Goal: Check status: Check status

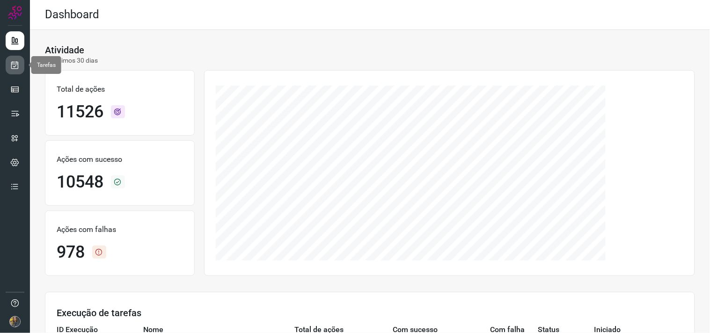
click at [15, 66] on icon at bounding box center [15, 64] width 10 height 9
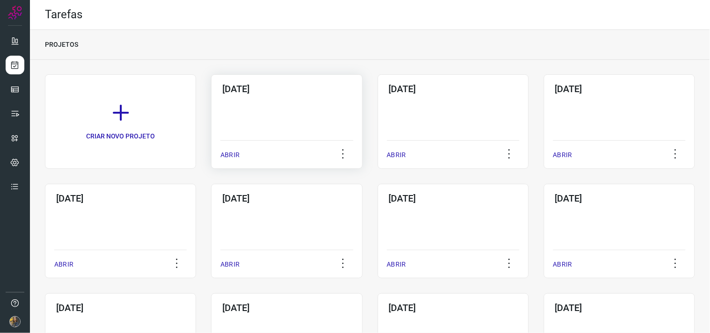
click at [289, 136] on div "[DATE] ABRIR" at bounding box center [286, 121] width 151 height 95
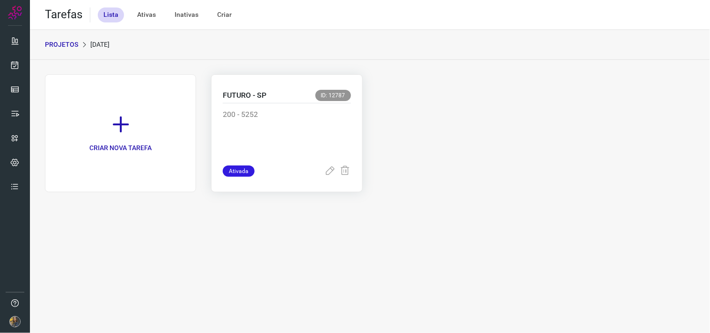
click at [301, 125] on p "200 - 5252" at bounding box center [287, 132] width 128 height 47
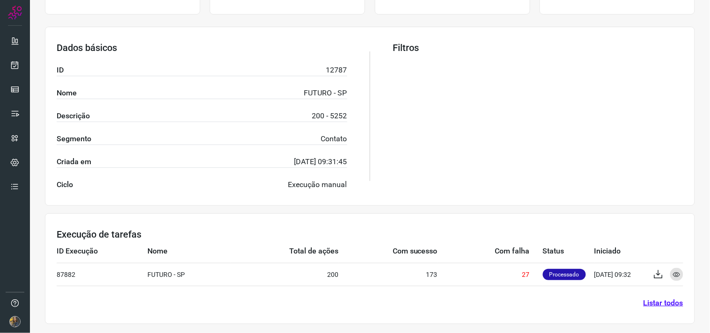
scroll to position [150, 0]
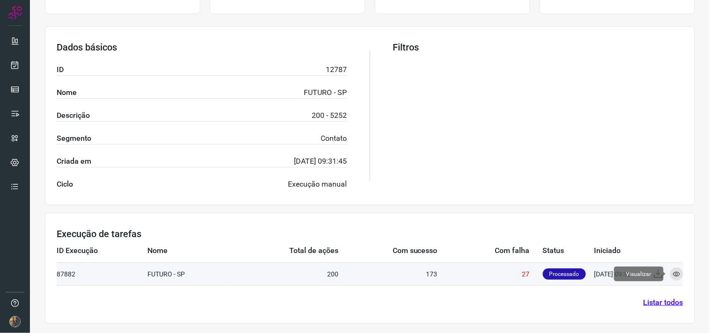
click at [639, 274] on icon at bounding box center [676, 274] width 7 height 7
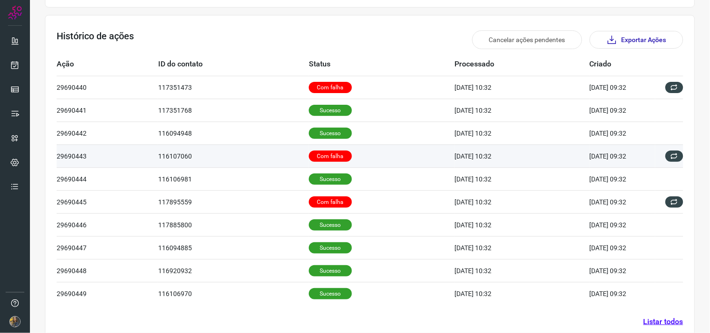
scroll to position [264, 0]
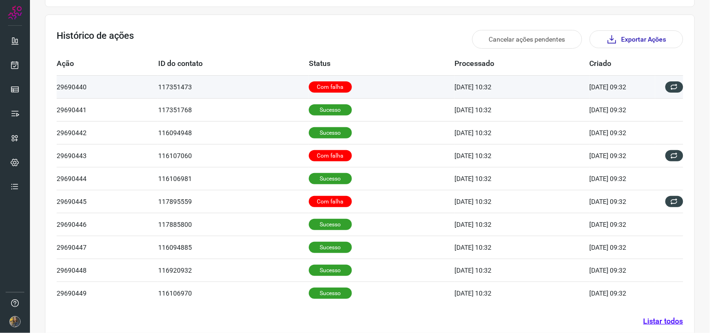
click at [339, 95] on td "Com falha" at bounding box center [382, 86] width 146 height 23
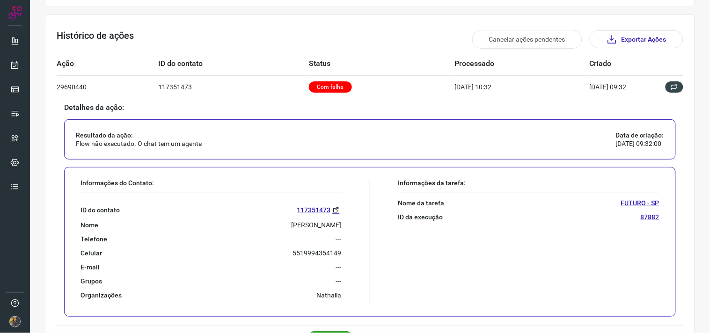
click at [300, 223] on p "Diego Prinholato" at bounding box center [317, 225] width 50 height 8
copy p "Diego Prinholato"
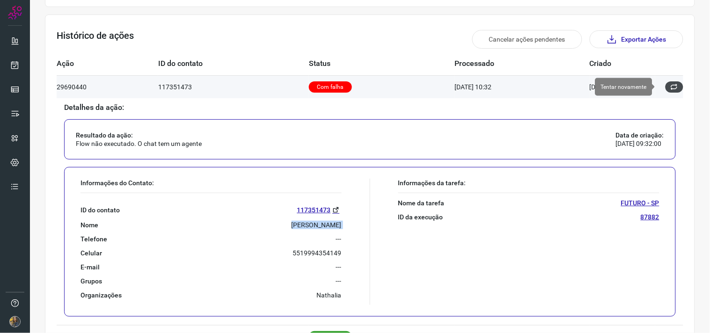
click at [639, 86] on icon at bounding box center [674, 86] width 7 height 7
click at [639, 90] on icon at bounding box center [674, 86] width 7 height 7
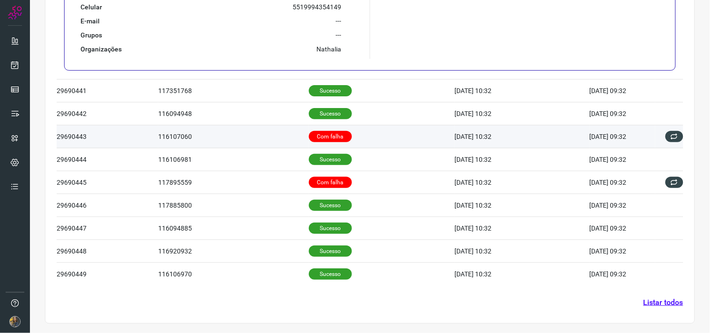
click at [380, 133] on td "Com falha" at bounding box center [382, 136] width 146 height 23
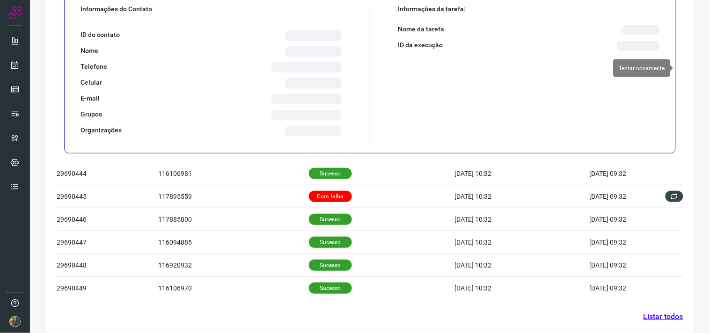
scroll to position [283, 0]
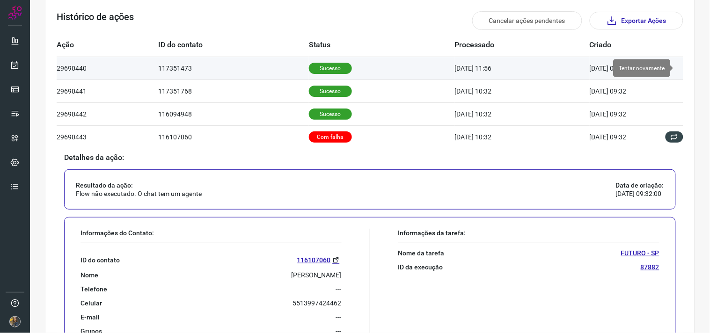
click at [309, 276] on p "JOSE LUIZ VILETE" at bounding box center [317, 275] width 50 height 8
copy p "JOSE LUIZ VILETE"
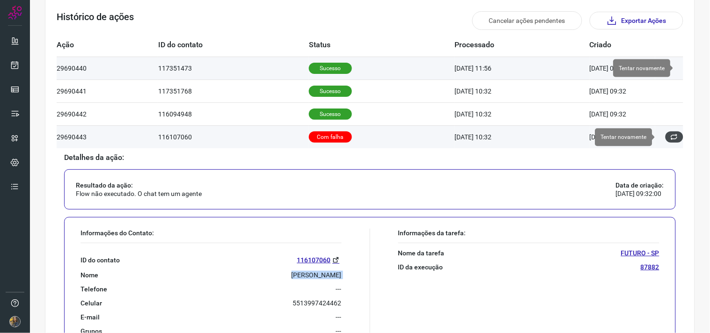
click at [639, 138] on button at bounding box center [675, 137] width 18 height 11
click at [639, 134] on icon at bounding box center [674, 136] width 7 height 7
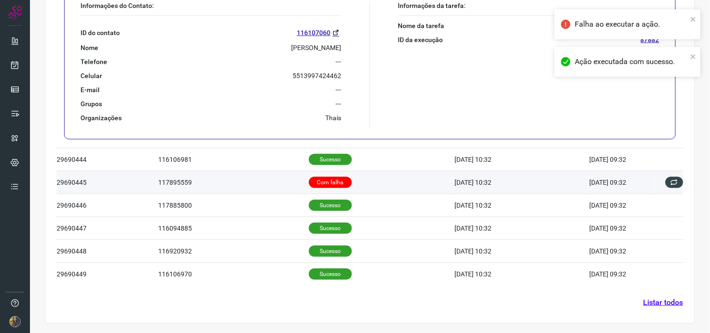
click at [293, 184] on td "117895559" at bounding box center [233, 182] width 151 height 23
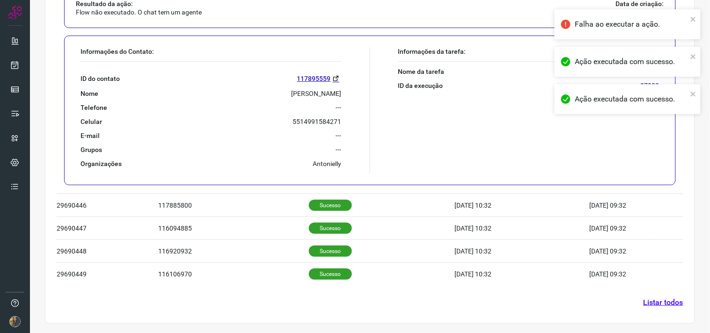
scroll to position [511, 0]
click at [292, 95] on p "SILAS FERMINO CUNHA" at bounding box center [317, 93] width 50 height 8
copy p "SILAS FERMINO CUNHA"
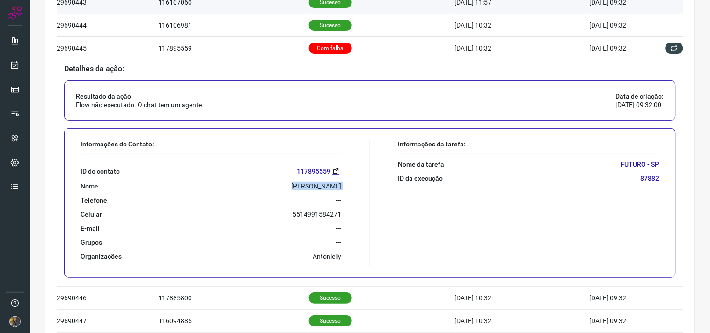
scroll to position [407, 0]
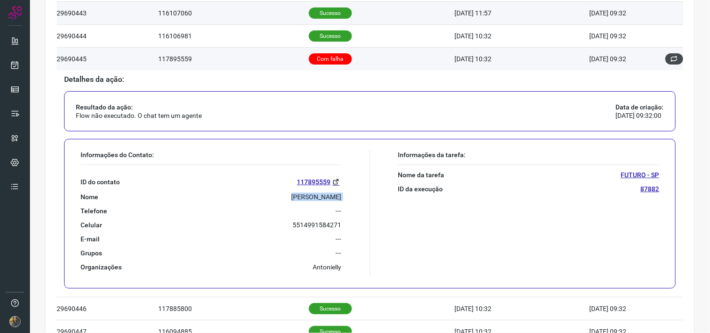
click at [639, 64] on button at bounding box center [675, 58] width 18 height 11
click at [639, 61] on icon at bounding box center [674, 58] width 7 height 7
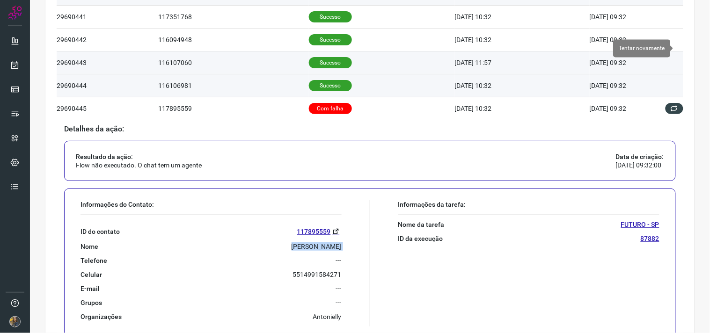
scroll to position [303, 0]
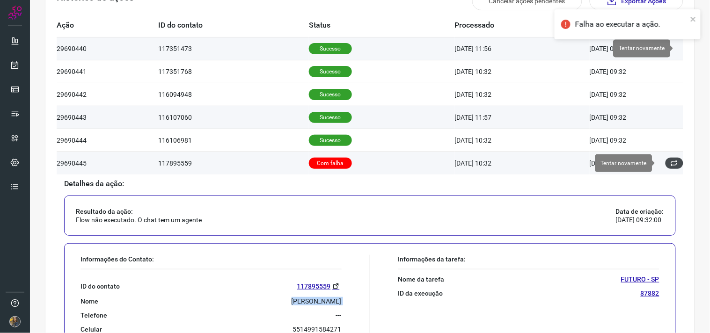
click at [639, 163] on icon at bounding box center [674, 163] width 7 height 7
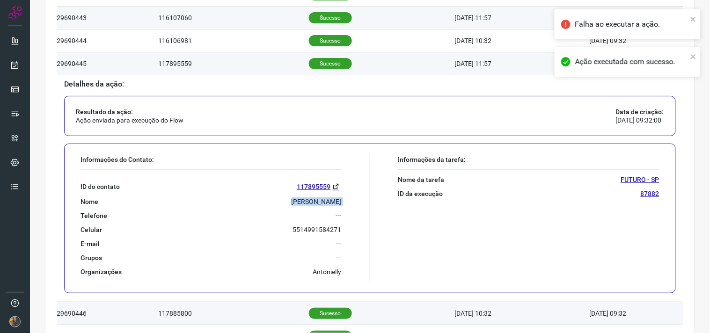
scroll to position [510, 0]
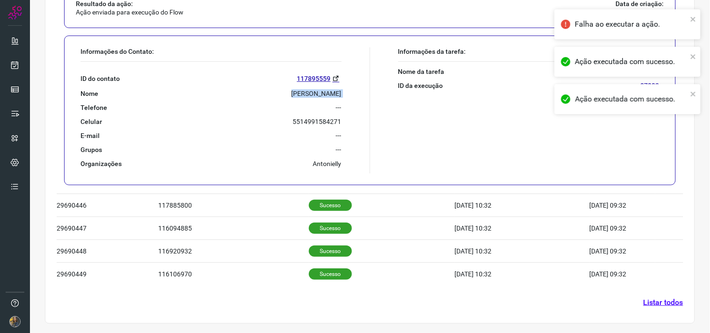
click at [639, 300] on link "Listar todos" at bounding box center [664, 302] width 40 height 11
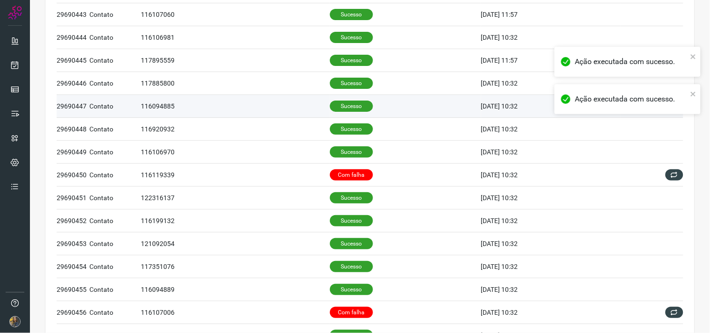
scroll to position [117, 0]
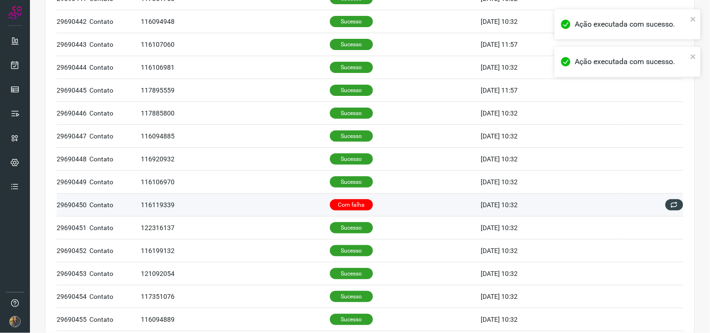
click at [348, 200] on p "Com falha" at bounding box center [351, 204] width 43 height 11
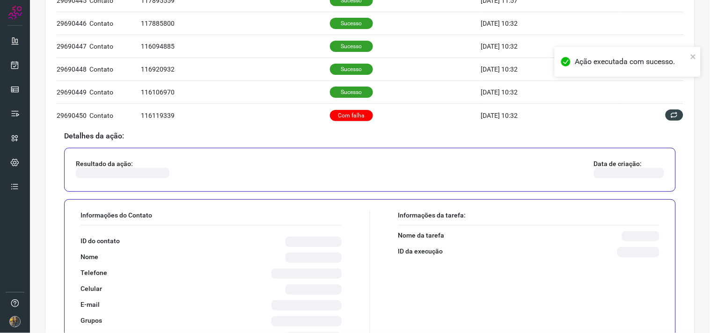
scroll to position [221, 0]
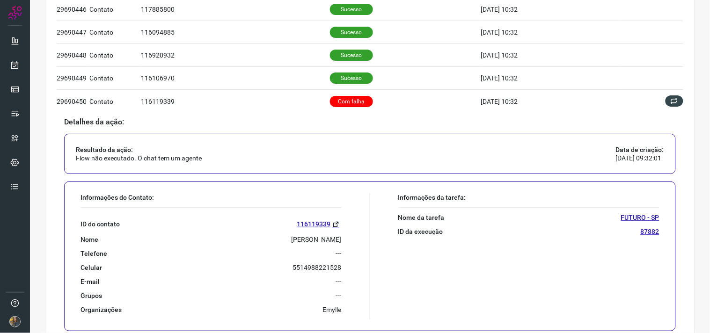
click at [315, 241] on p "PAULO CESAR NUNES" at bounding box center [317, 239] width 50 height 8
copy p "PAULO CESAR NUNES"
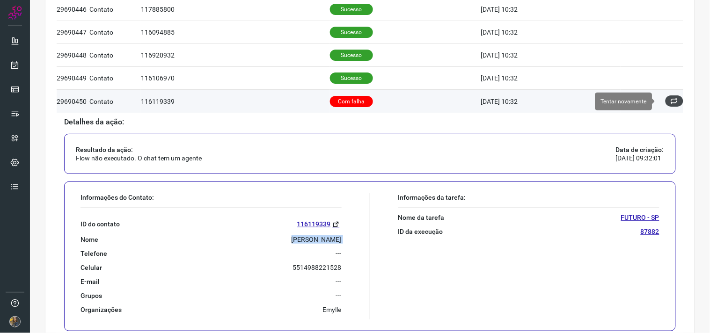
click at [639, 102] on button at bounding box center [675, 100] width 18 height 11
click at [639, 103] on icon at bounding box center [674, 101] width 8 height 8
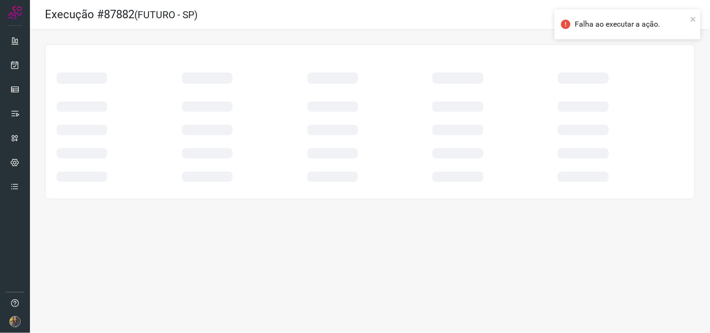
scroll to position [0, 0]
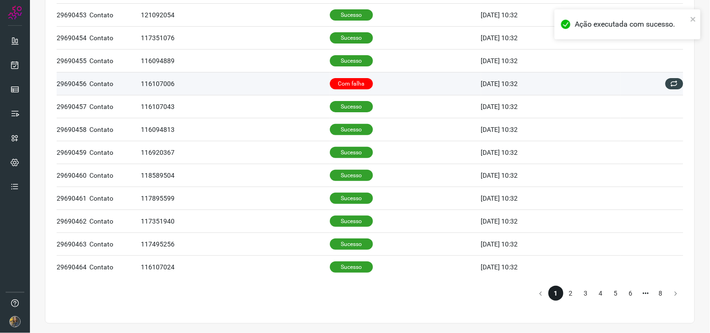
click at [331, 82] on p "Com falha" at bounding box center [351, 83] width 43 height 11
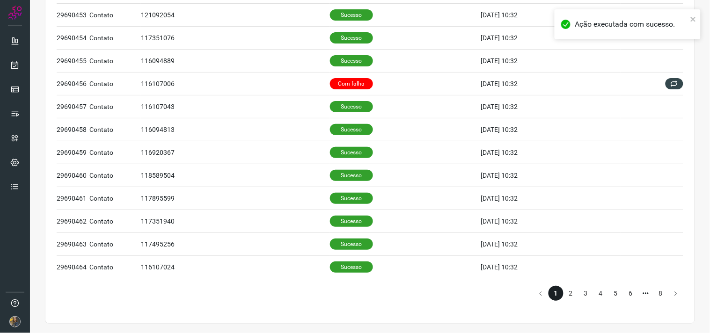
scroll to position [378, 0]
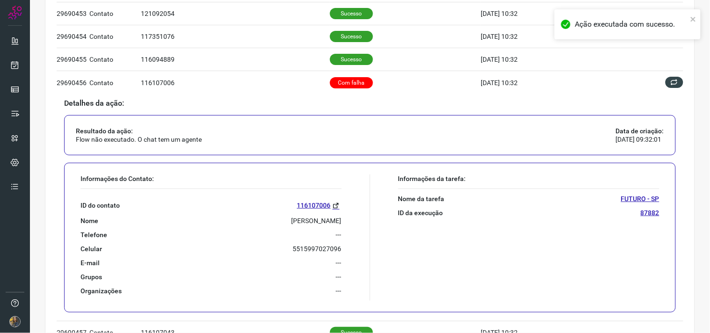
click at [293, 226] on div "ID do contato 116107006 Nome TANIA MOMBERG DE OLIVEIRA Telefone --- Celular 551…" at bounding box center [211, 242] width 261 height 106
click at [293, 219] on p "TANIA MOMBERG DE OLIVEIRA" at bounding box center [317, 221] width 50 height 8
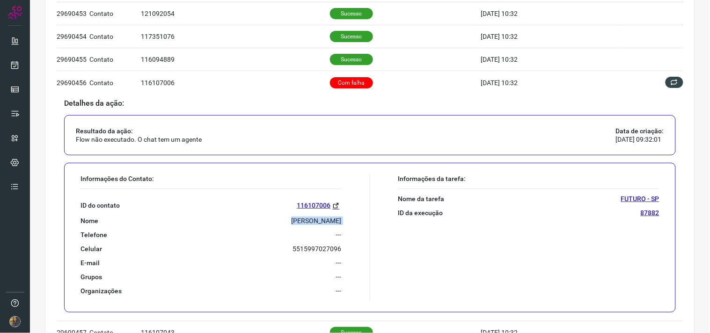
click at [293, 219] on p "TANIA MOMBERG DE OLIVEIRA" at bounding box center [317, 221] width 50 height 8
copy p "TANIA MOMBERG DE OLIVEIRA"
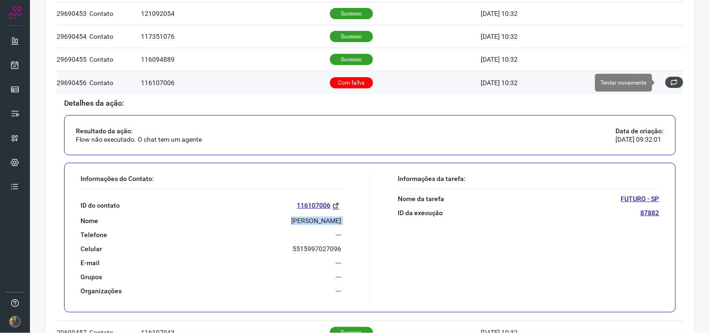
click at [639, 82] on button at bounding box center [675, 82] width 18 height 11
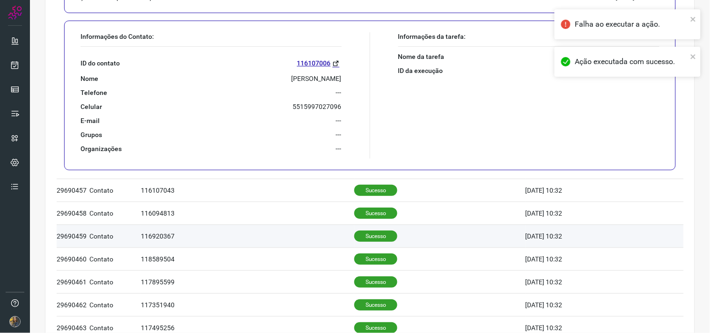
scroll to position [605, 0]
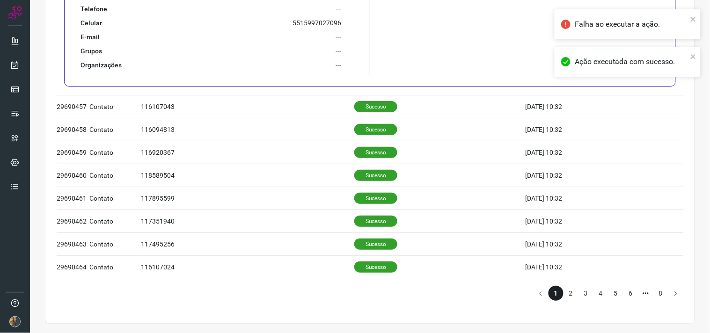
drag, startPoint x: 561, startPoint y: 292, endPoint x: 555, endPoint y: 293, distance: 6.2
click at [564, 291] on li "2" at bounding box center [571, 293] width 15 height 15
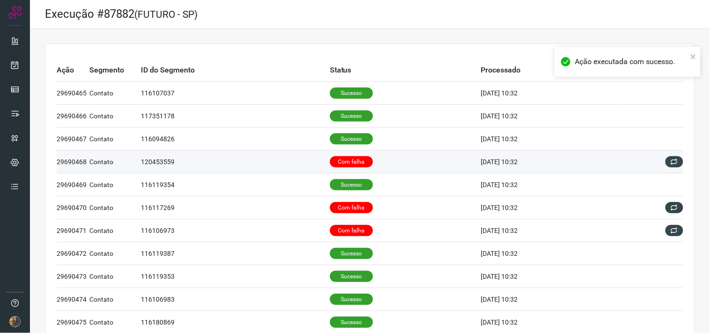
click at [368, 166] on td "Com falha" at bounding box center [405, 162] width 151 height 23
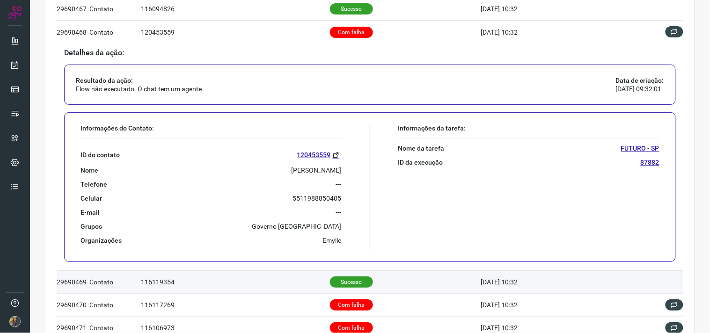
scroll to position [156, 0]
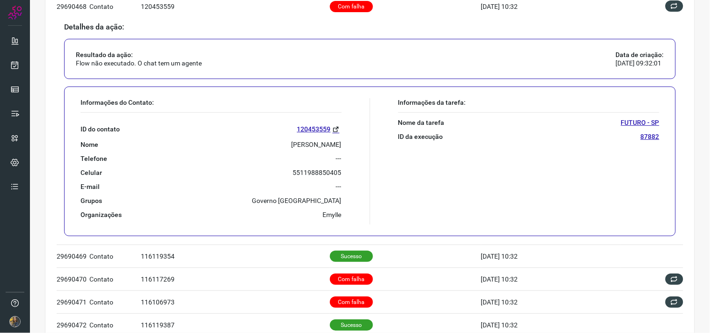
click at [305, 145] on p "Ana Karina Leite Gaia" at bounding box center [317, 144] width 50 height 8
copy p "Ana Karina Leite Gaia"
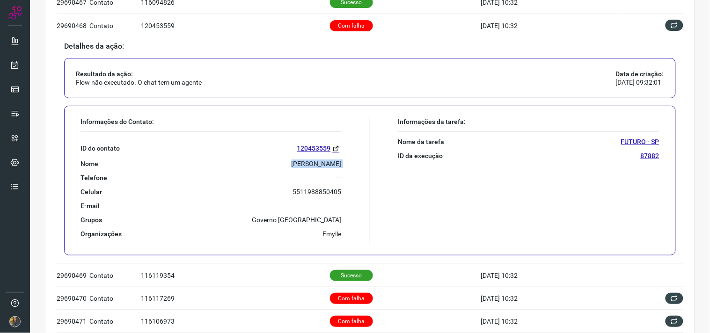
scroll to position [104, 0]
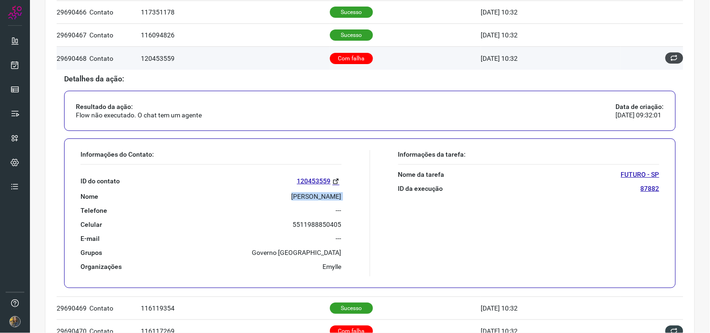
click at [639, 61] on icon at bounding box center [674, 57] width 7 height 7
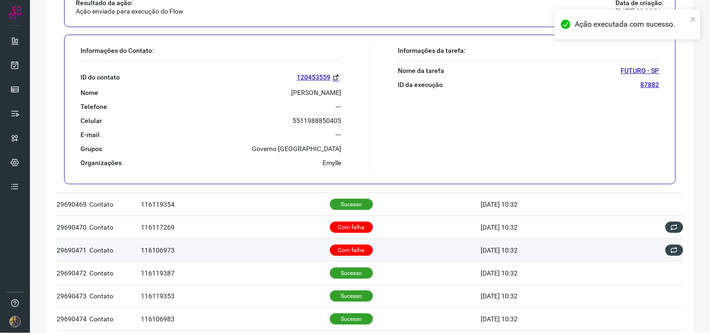
scroll to position [0, 0]
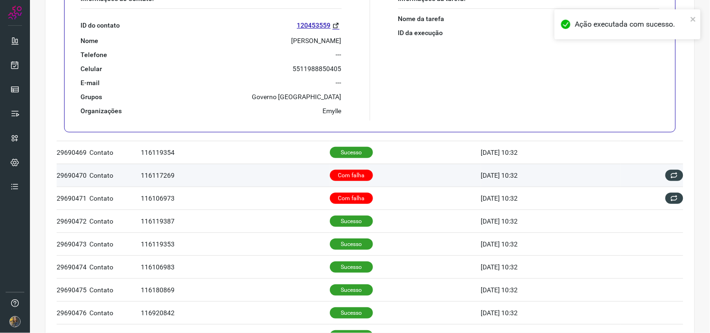
click at [376, 175] on td "Com falha" at bounding box center [405, 175] width 151 height 23
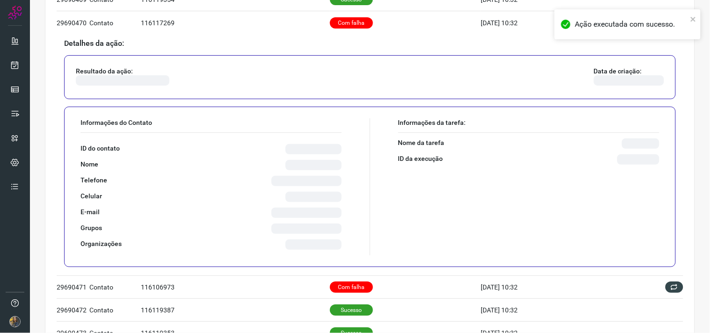
scroll to position [188, 0]
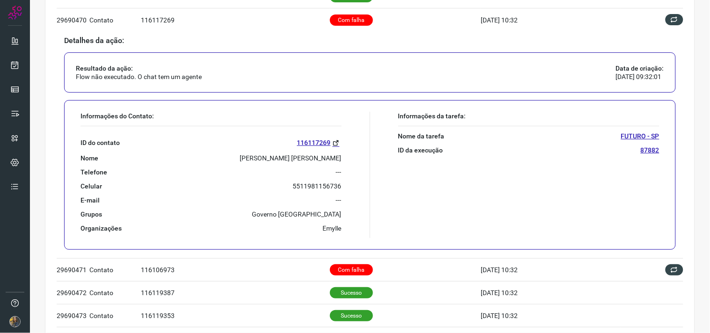
click at [281, 154] on p "MARCOS ROBERTO VIEIRA BRITO" at bounding box center [291, 158] width 102 height 8
copy p "MARCOS ROBERTO VIEIRA BRITO"
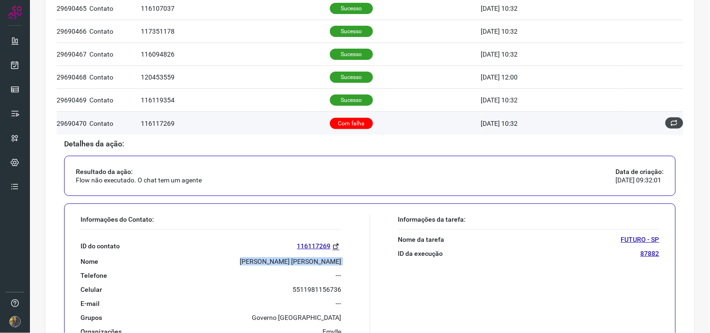
scroll to position [84, 0]
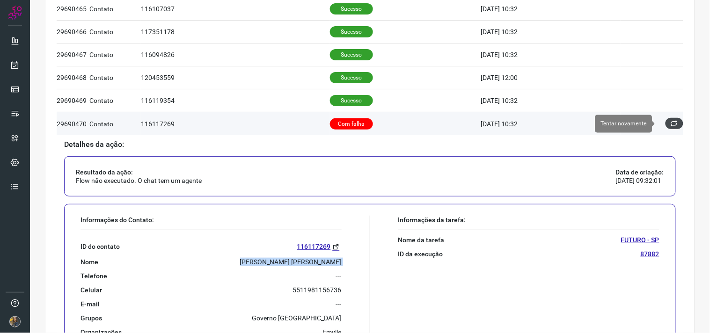
click at [639, 125] on button at bounding box center [675, 123] width 18 height 11
click at [639, 121] on icon at bounding box center [674, 123] width 7 height 7
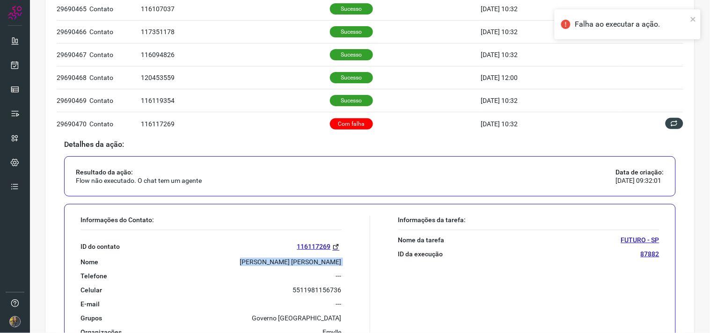
scroll to position [0, 0]
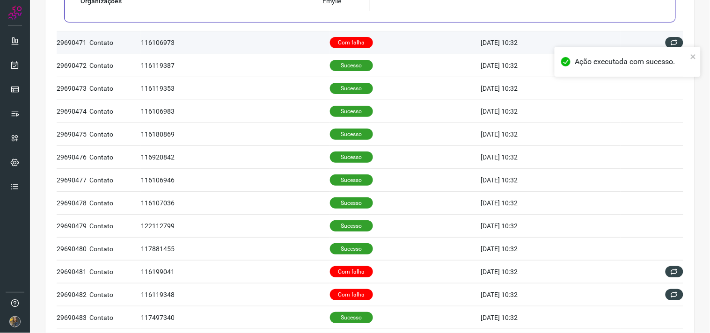
click at [373, 52] on td "Com falha" at bounding box center [405, 42] width 151 height 23
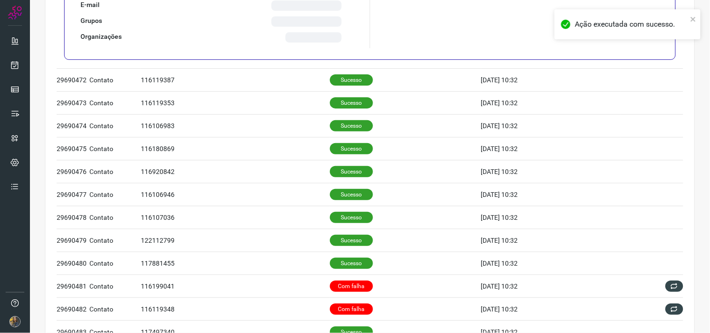
scroll to position [189, 0]
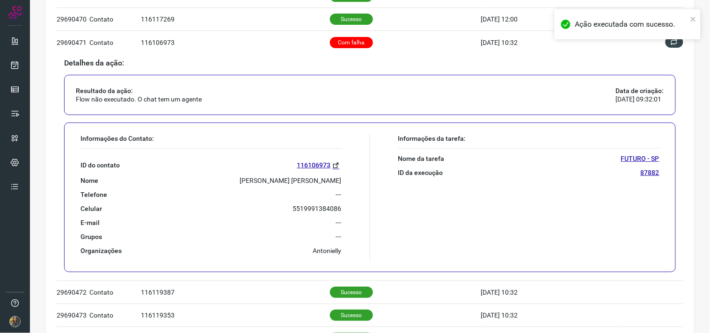
click at [282, 180] on p "MARCOS PAULO DE MATTOS" at bounding box center [291, 180] width 102 height 8
copy p "MARCOS PAULO DE MATTOS"
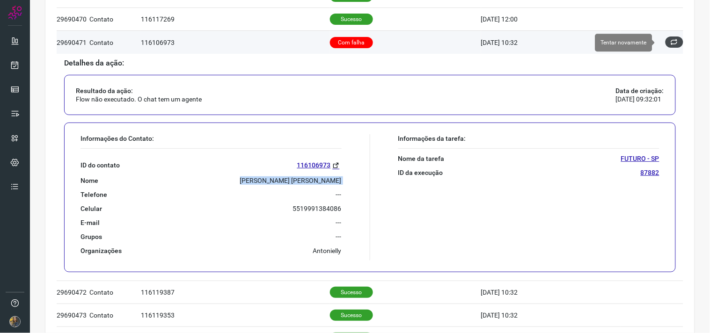
click at [639, 44] on icon at bounding box center [674, 41] width 7 height 7
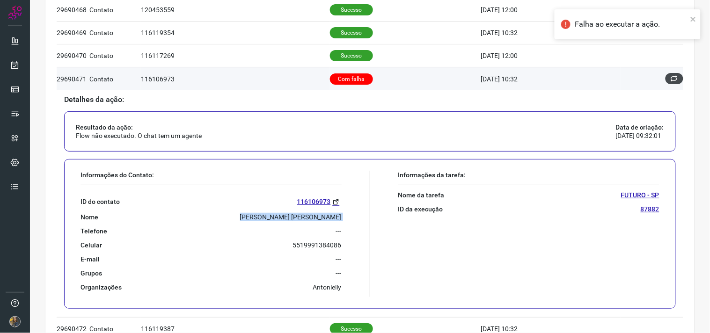
scroll to position [137, 0]
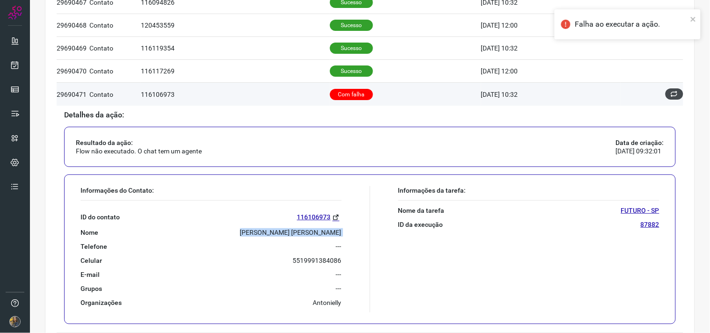
click at [639, 95] on icon at bounding box center [674, 93] width 7 height 7
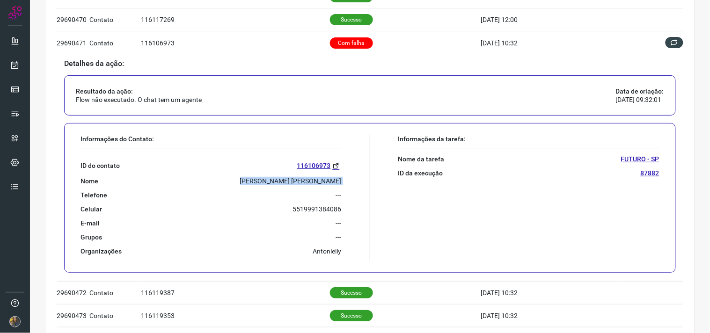
scroll to position [396, 0]
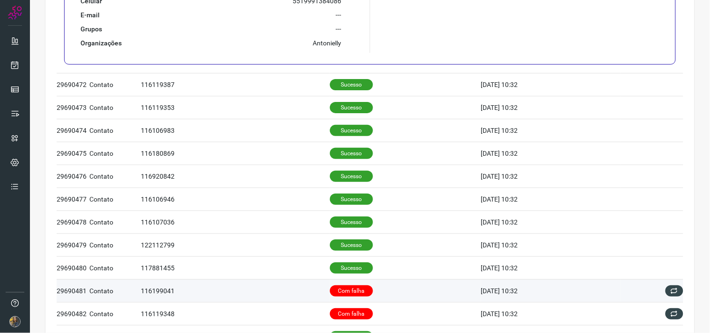
click at [394, 298] on td "Com falha" at bounding box center [405, 290] width 151 height 23
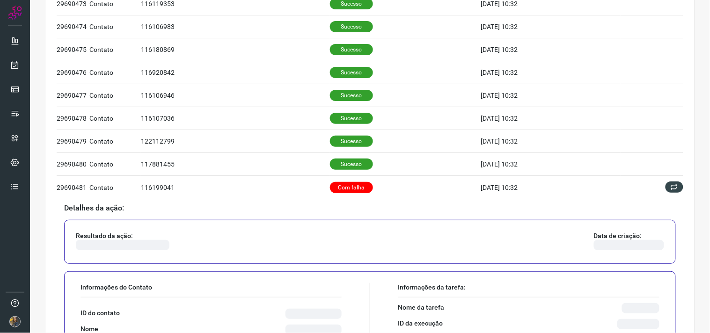
scroll to position [481, 0]
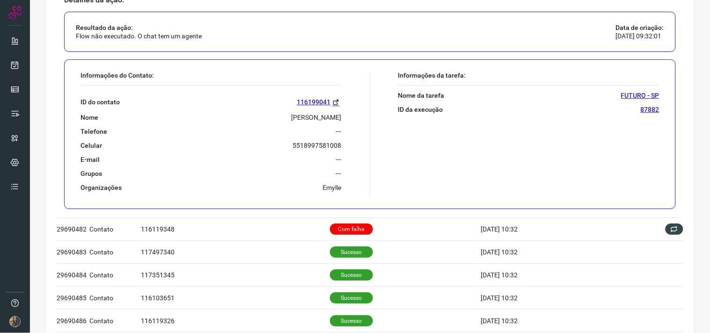
click at [292, 116] on p "ANA PAULA MANSANO CRIACO" at bounding box center [317, 117] width 50 height 8
copy p "ANA PAULA MANSANO CRIACO"
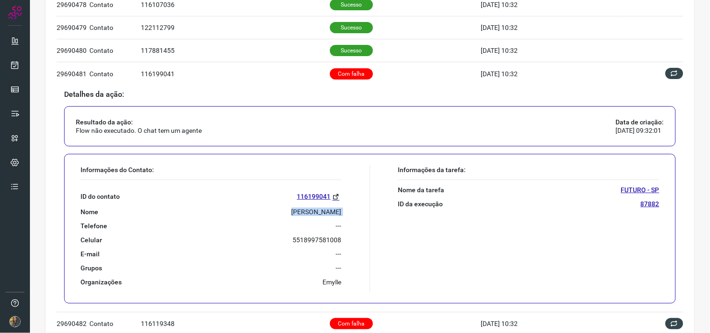
scroll to position [377, 0]
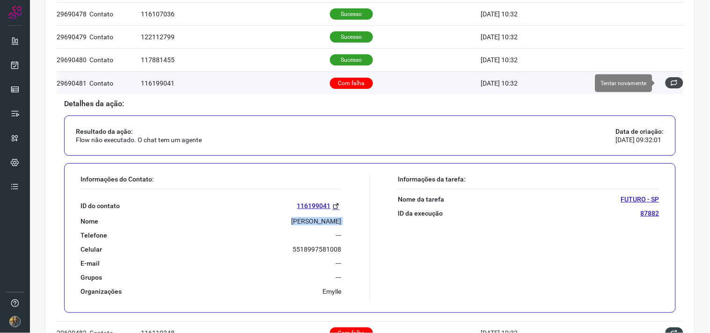
click at [639, 81] on icon at bounding box center [674, 82] width 7 height 7
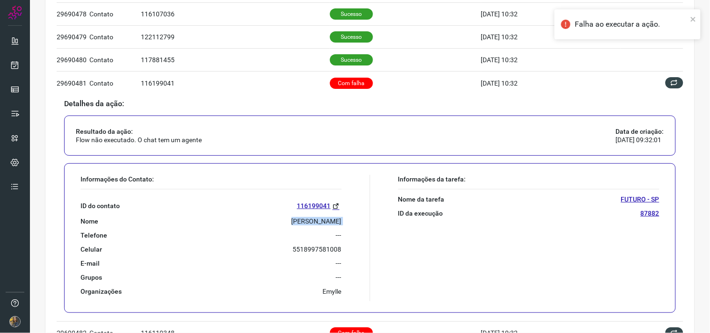
scroll to position [0, 0]
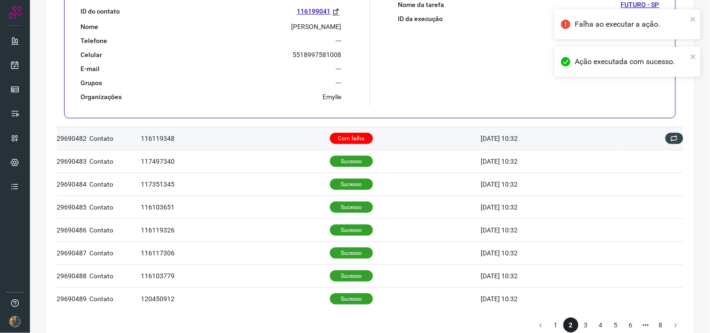
click at [346, 139] on p "Com falha" at bounding box center [351, 138] width 43 height 11
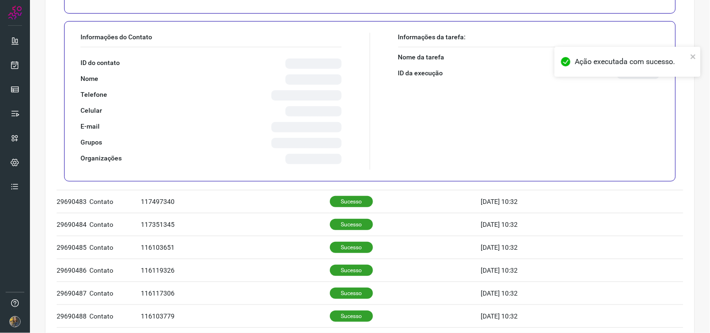
scroll to position [553, 0]
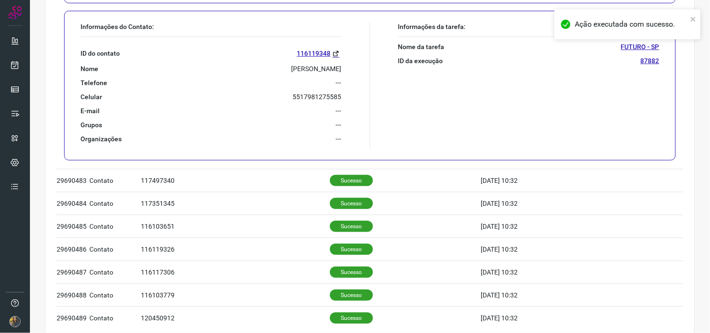
click at [309, 70] on p "VILSON DOS SANTOS ANICETO" at bounding box center [317, 69] width 50 height 8
copy p "VILSON DOS SANTOS ANICETO"
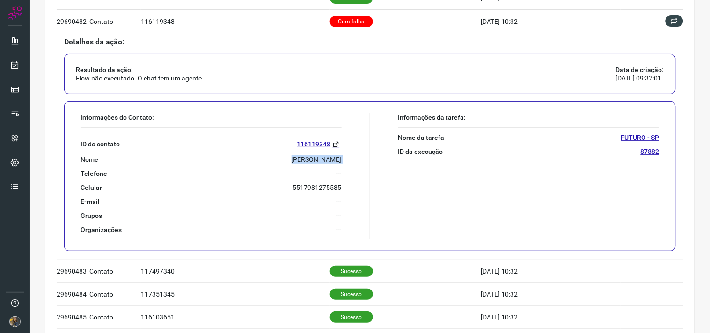
scroll to position [448, 0]
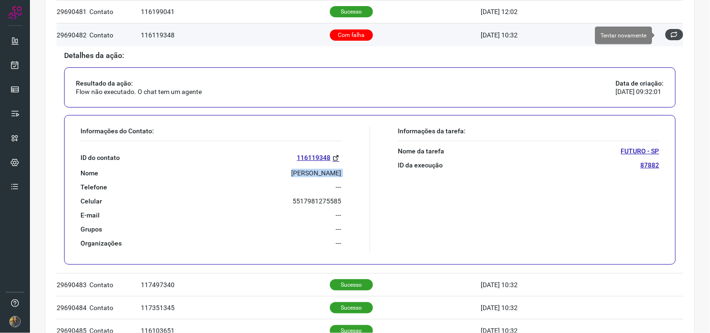
click at [639, 34] on icon at bounding box center [674, 34] width 7 height 7
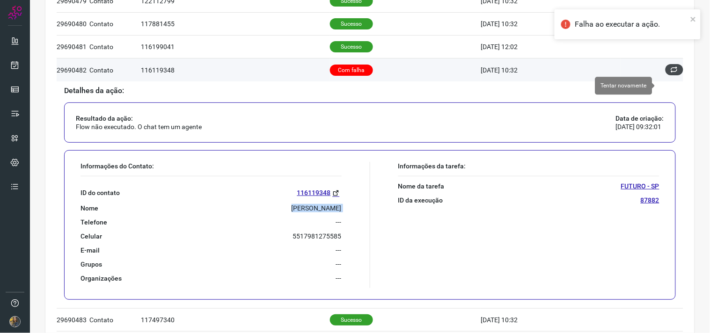
scroll to position [396, 0]
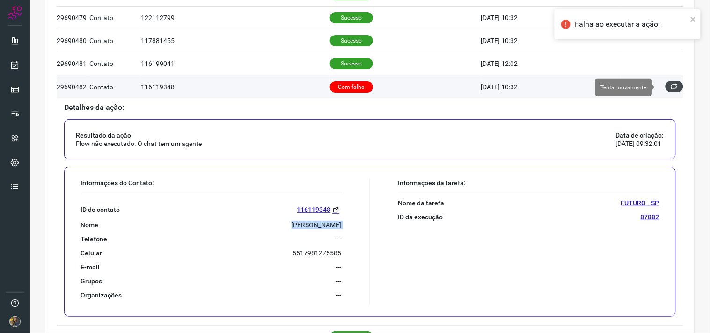
click at [639, 92] on button at bounding box center [675, 86] width 18 height 11
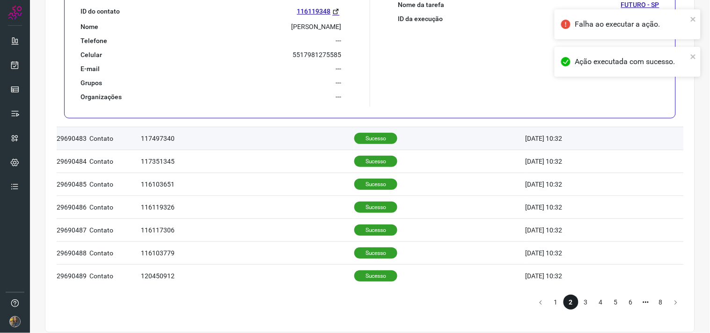
scroll to position [605, 0]
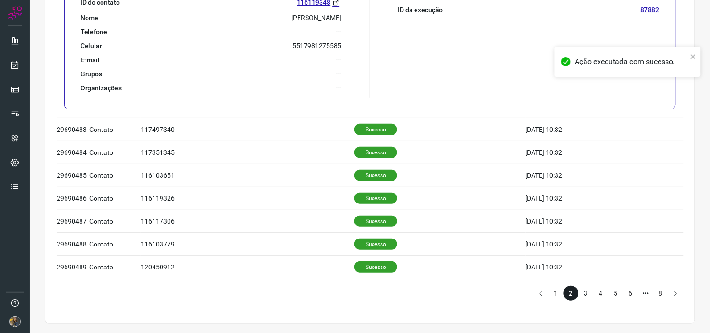
click at [581, 291] on li "3" at bounding box center [586, 293] width 15 height 15
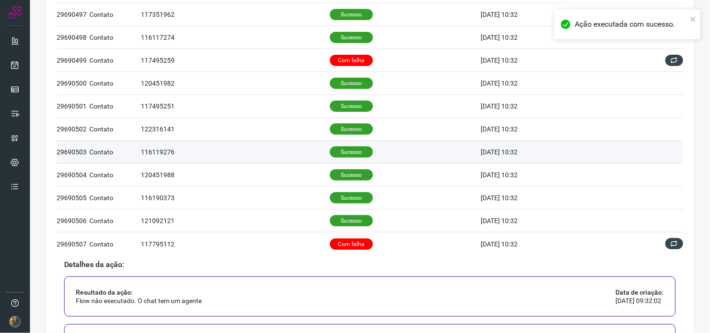
scroll to position [241, 0]
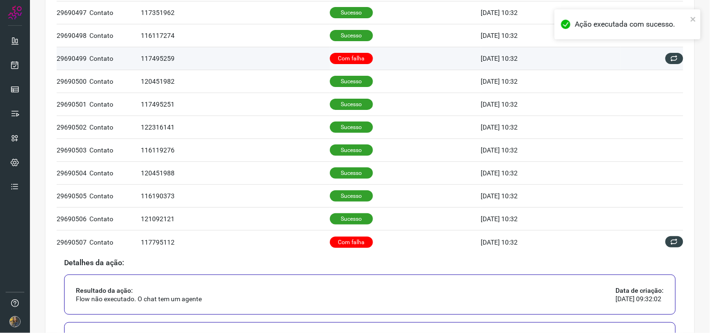
click at [338, 53] on p "Com falha" at bounding box center [351, 58] width 43 height 11
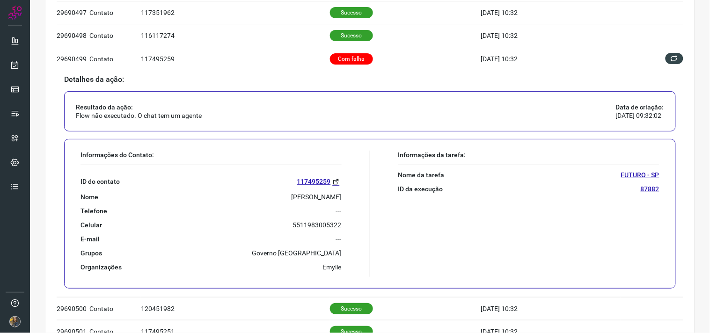
click at [292, 199] on p "Kelly Cristina Rodrigues" at bounding box center [317, 197] width 50 height 8
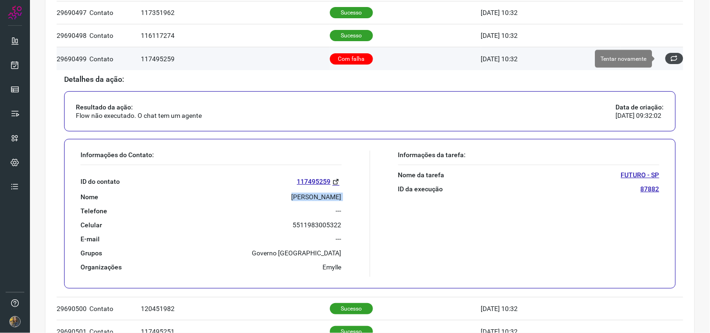
click at [639, 62] on icon at bounding box center [674, 58] width 7 height 7
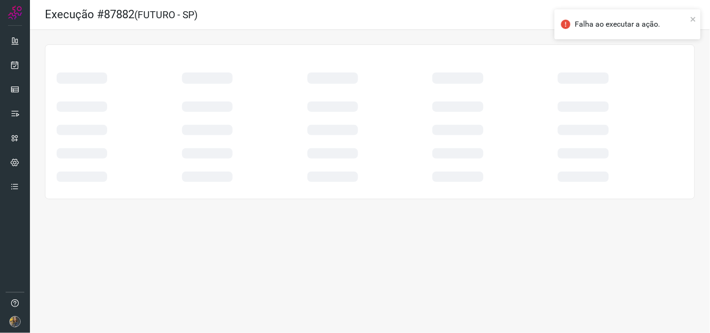
scroll to position [0, 0]
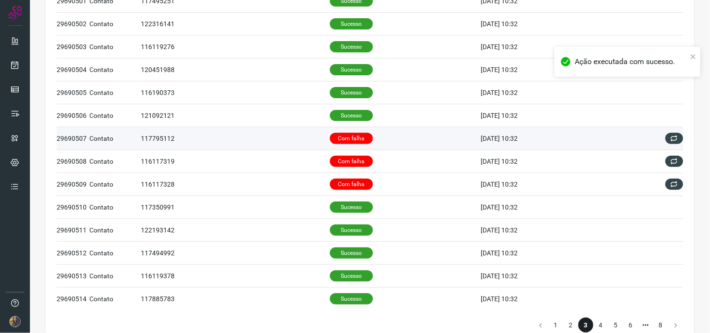
click at [361, 144] on td "Com falha" at bounding box center [405, 138] width 151 height 23
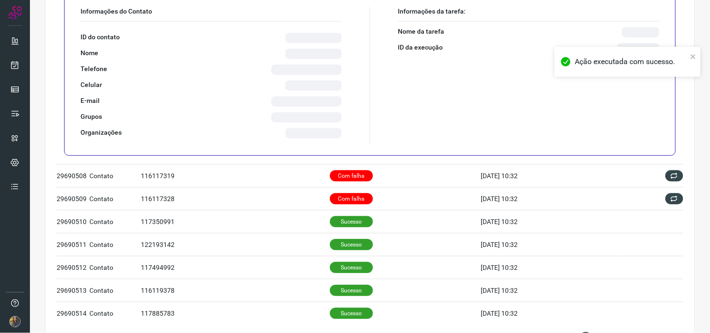
scroll to position [345, 0]
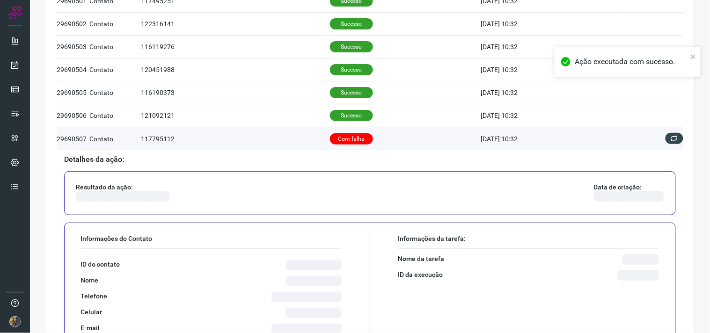
click at [361, 144] on td "Com falha" at bounding box center [405, 138] width 151 height 23
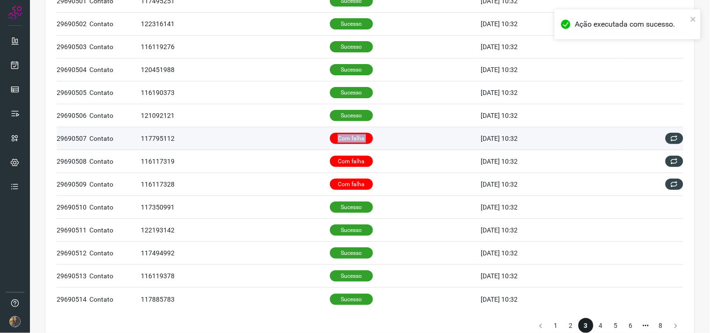
click at [361, 144] on td "Com falha" at bounding box center [405, 138] width 151 height 23
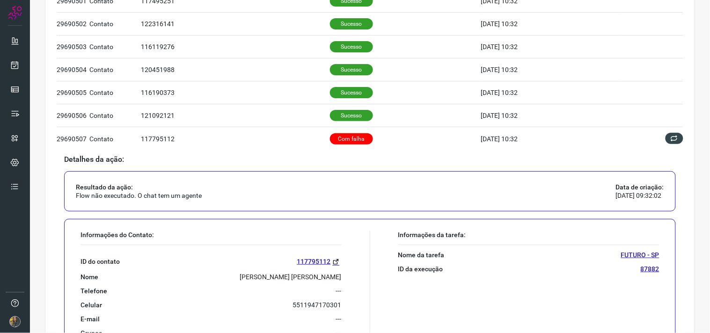
click at [264, 274] on p "EMERSON DE OLIVEIRA SILVA" at bounding box center [291, 277] width 102 height 8
click at [265, 274] on p "EMERSON DE OLIVEIRA SILVA" at bounding box center [291, 277] width 102 height 8
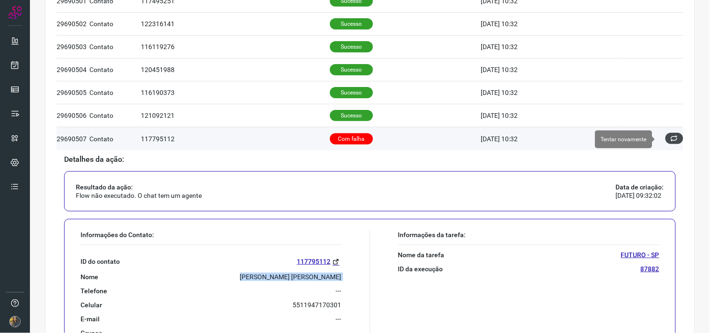
click at [639, 139] on icon at bounding box center [674, 138] width 7 height 7
click at [639, 138] on icon at bounding box center [674, 138] width 7 height 7
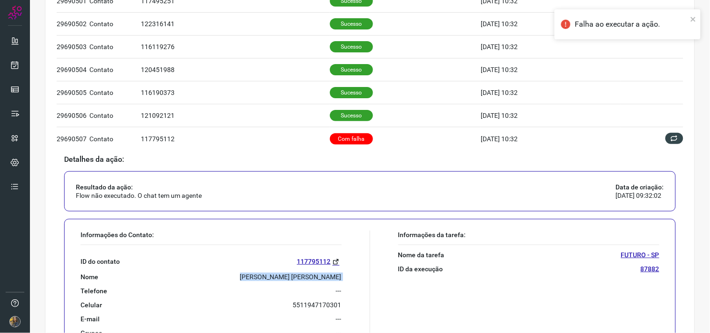
scroll to position [0, 0]
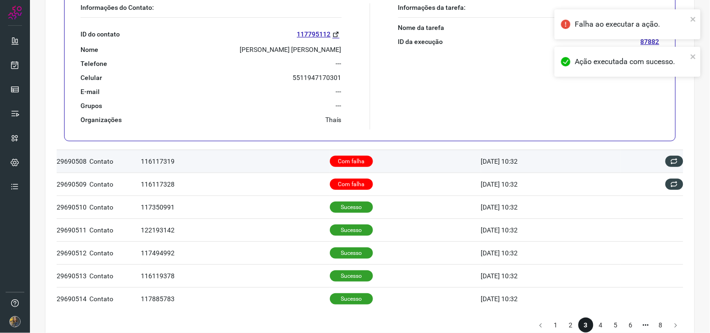
drag, startPoint x: 415, startPoint y: 165, endPoint x: 416, endPoint y: 171, distance: 6.2
click at [415, 166] on td "Com falha" at bounding box center [405, 161] width 151 height 23
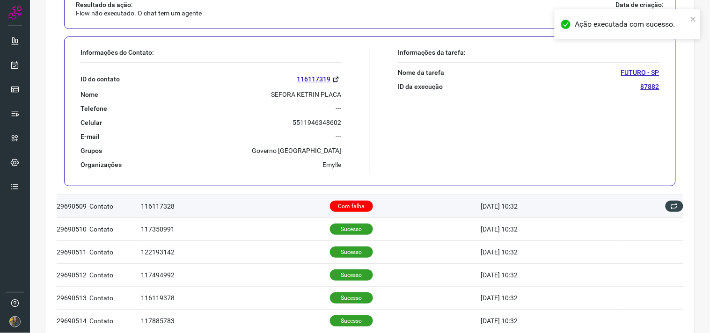
scroll to position [553, 0]
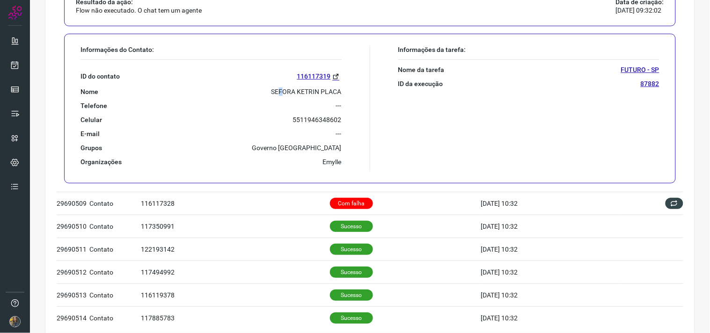
click at [277, 94] on p "SEFORA KETRIN PLACA" at bounding box center [306, 92] width 70 height 8
click at [278, 94] on p "SEFORA KETRIN PLACA" at bounding box center [306, 92] width 70 height 8
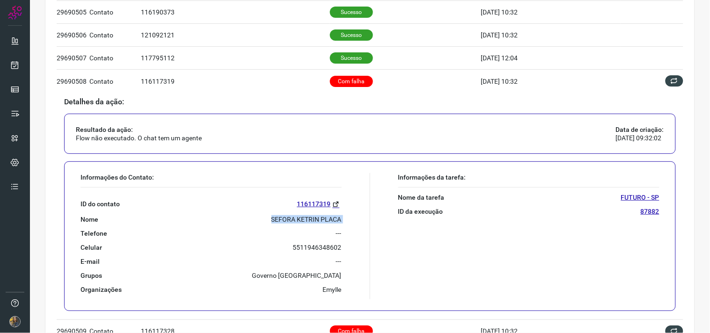
scroll to position [396, 0]
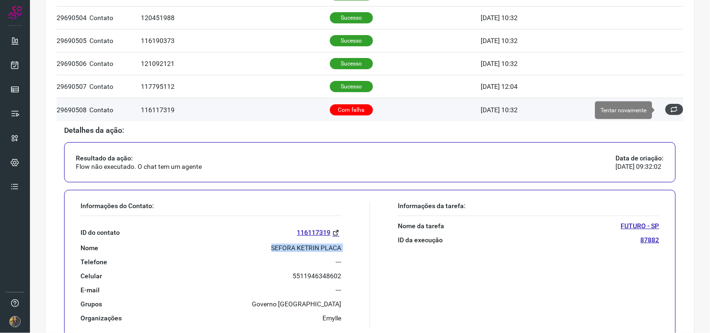
click at [639, 114] on button at bounding box center [675, 109] width 18 height 11
click at [639, 109] on icon at bounding box center [674, 109] width 7 height 7
click at [639, 111] on icon at bounding box center [675, 110] width 8 height 8
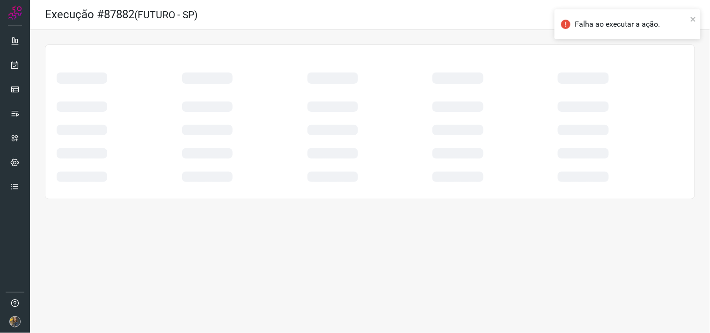
scroll to position [0, 0]
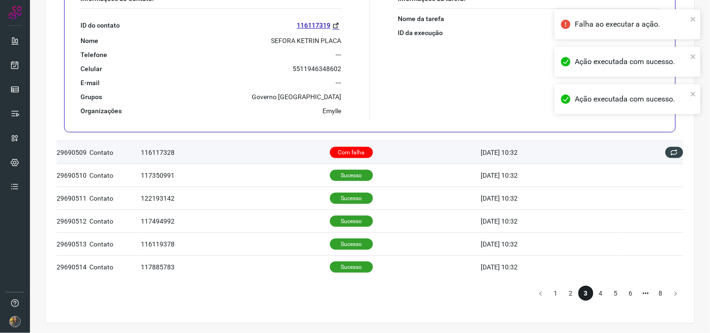
click at [387, 154] on td "Com falha" at bounding box center [405, 152] width 151 height 23
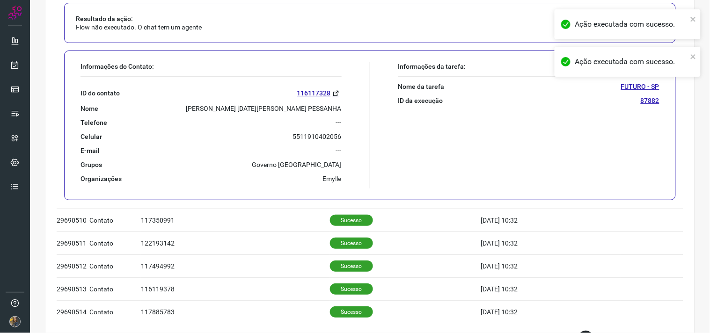
scroll to position [501, 0]
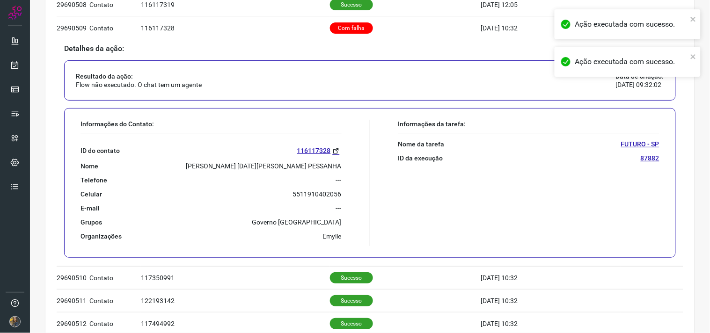
click at [271, 154] on div "ID do contato 116117328" at bounding box center [211, 151] width 261 height 11
click at [271, 169] on p "MARIA LUCIA NOGUEIRA PESSANHA" at bounding box center [263, 166] width 155 height 8
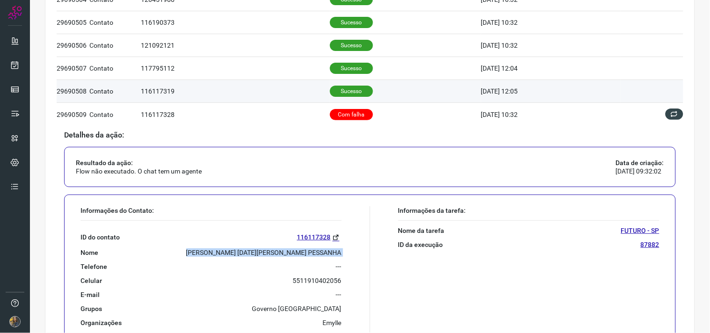
scroll to position [397, 0]
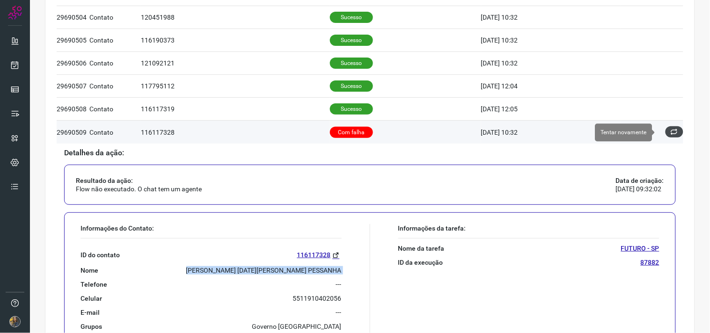
click at [639, 132] on button at bounding box center [675, 131] width 18 height 11
click at [639, 130] on icon at bounding box center [675, 132] width 8 height 8
click at [639, 133] on icon at bounding box center [675, 132] width 8 height 8
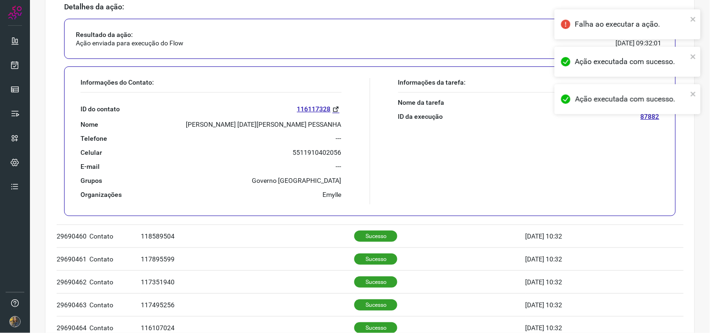
scroll to position [605, 0]
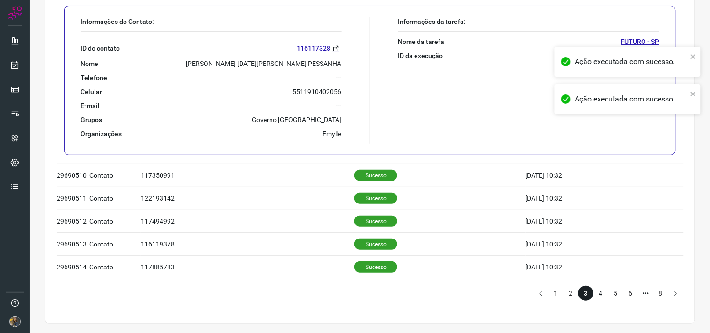
click at [594, 296] on li "4" at bounding box center [601, 293] width 15 height 15
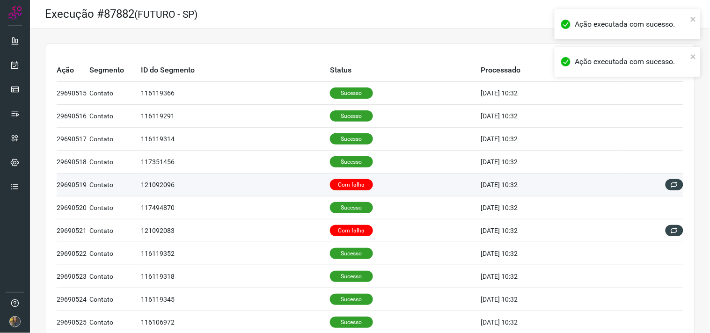
click at [356, 182] on p "Com falha" at bounding box center [351, 184] width 43 height 11
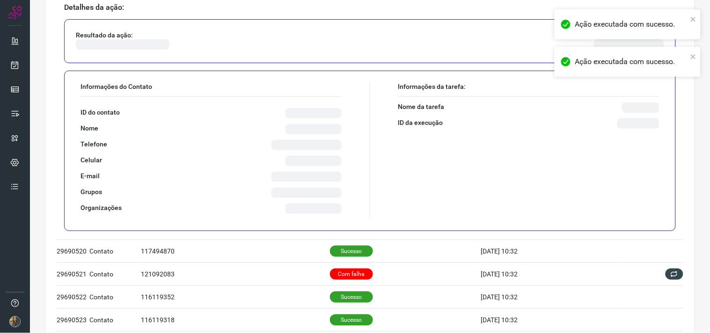
scroll to position [208, 0]
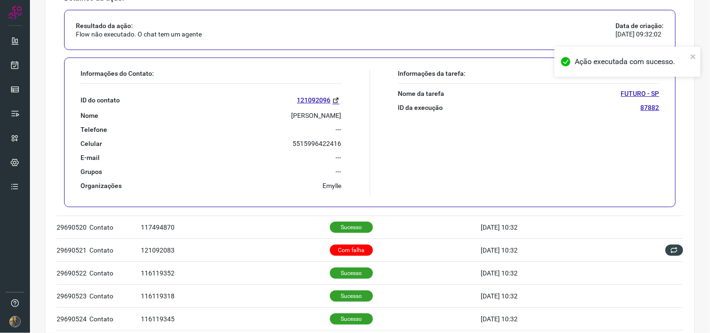
click at [305, 113] on p "Amarinalda De Mello" at bounding box center [317, 115] width 50 height 8
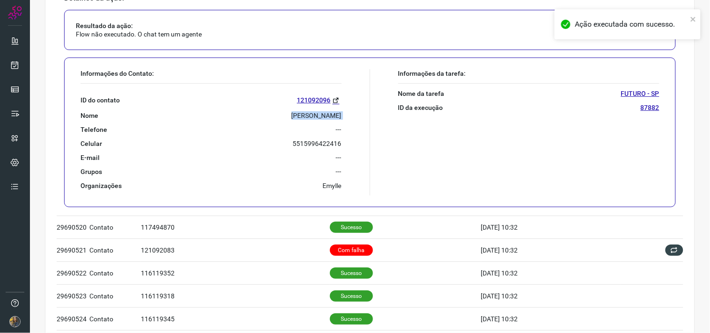
click at [305, 113] on p "Amarinalda De Mello" at bounding box center [317, 115] width 50 height 8
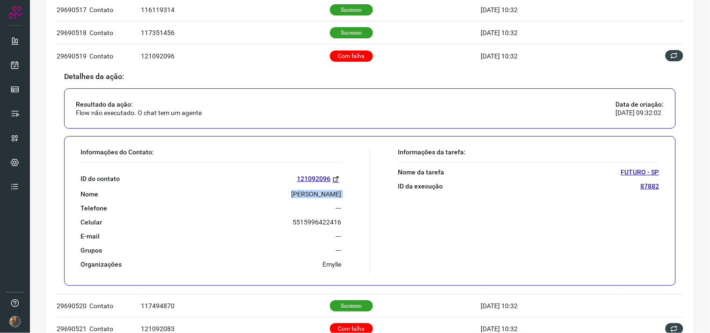
scroll to position [104, 0]
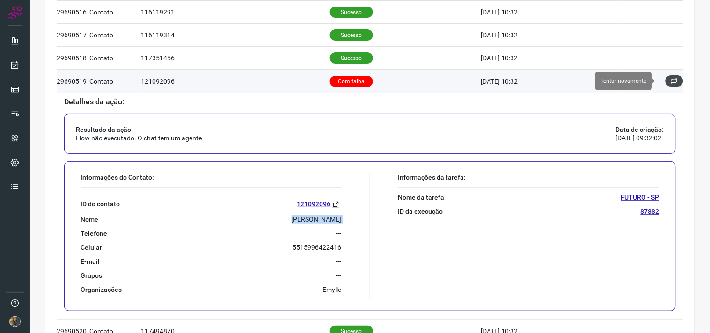
click at [639, 82] on icon at bounding box center [674, 80] width 7 height 7
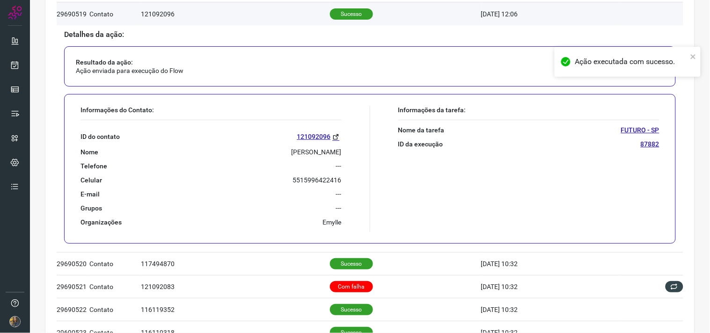
scroll to position [208, 0]
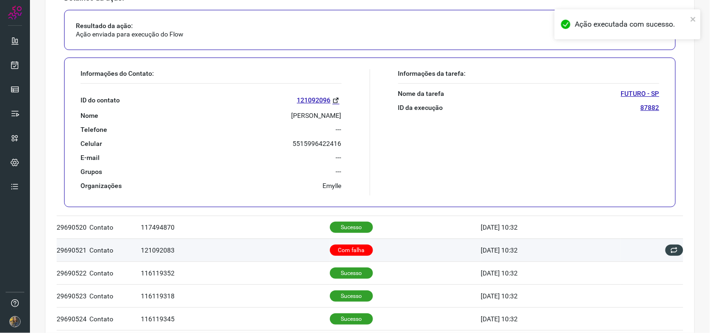
click at [336, 249] on p "Com falha" at bounding box center [351, 250] width 43 height 11
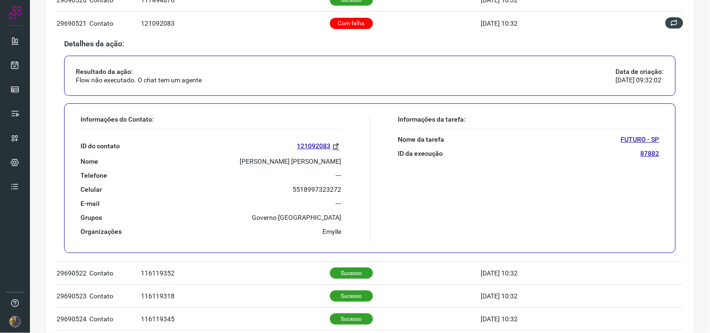
click at [293, 161] on p "Sonia Regina Carvalho Ferreira" at bounding box center [291, 161] width 102 height 8
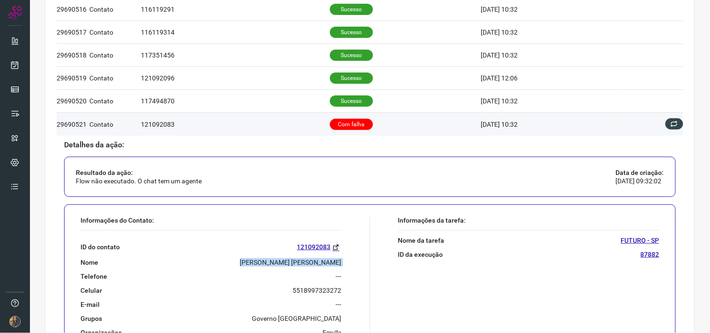
scroll to position [104, 0]
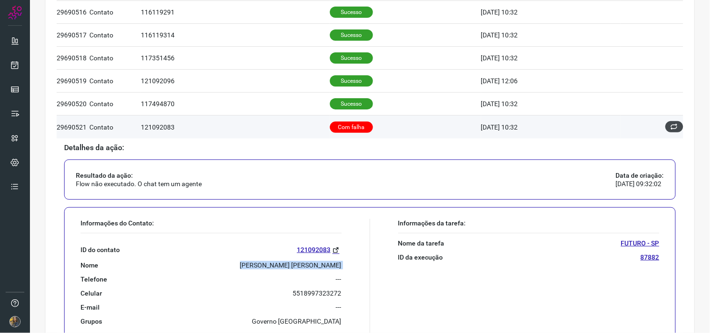
click at [639, 128] on icon at bounding box center [674, 126] width 7 height 7
click at [639, 127] on icon at bounding box center [674, 126] width 7 height 7
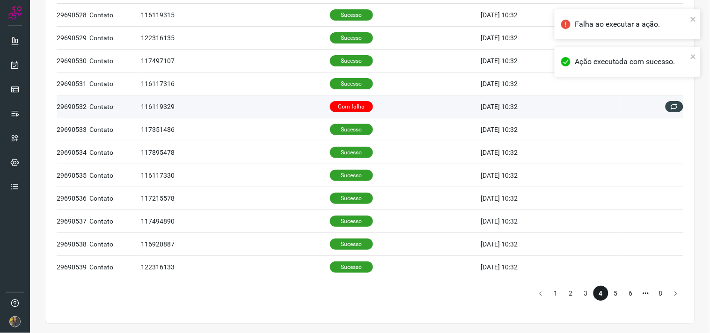
click at [378, 110] on td "Com falha" at bounding box center [405, 106] width 151 height 23
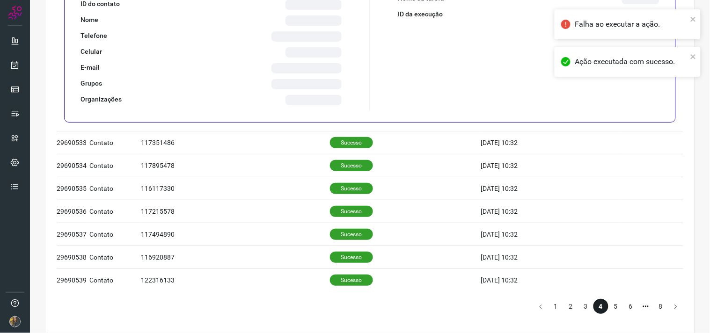
scroll to position [378, 0]
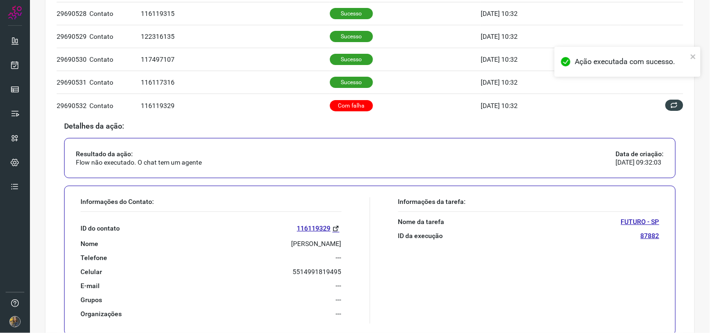
click at [293, 244] on p "CLAUDIO HENRIQUE AMBROZEVICIUS" at bounding box center [317, 244] width 50 height 8
click at [293, 245] on p "CLAUDIO HENRIQUE AMBROZEVICIUS" at bounding box center [317, 244] width 50 height 8
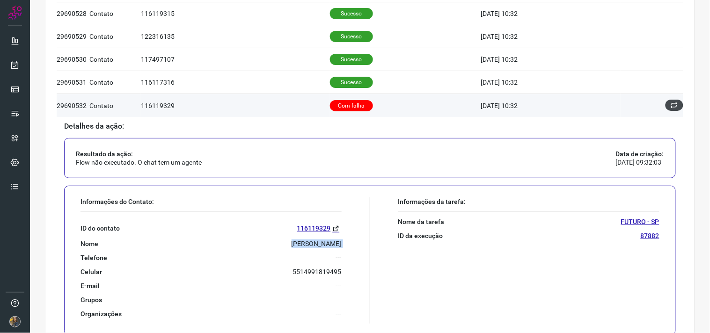
click at [639, 105] on icon at bounding box center [674, 105] width 7 height 7
click at [639, 108] on icon at bounding box center [674, 105] width 7 height 7
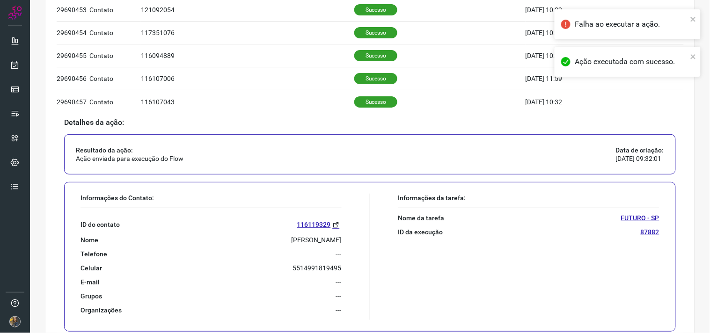
scroll to position [605, 0]
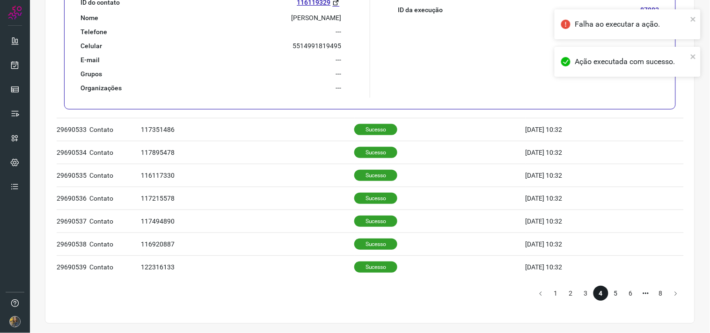
click at [609, 295] on li "5" at bounding box center [616, 293] width 15 height 15
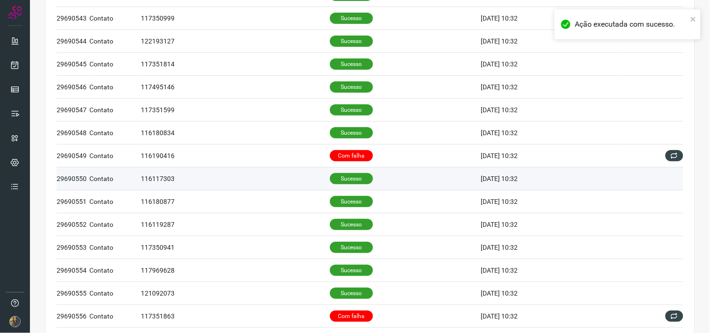
scroll to position [156, 0]
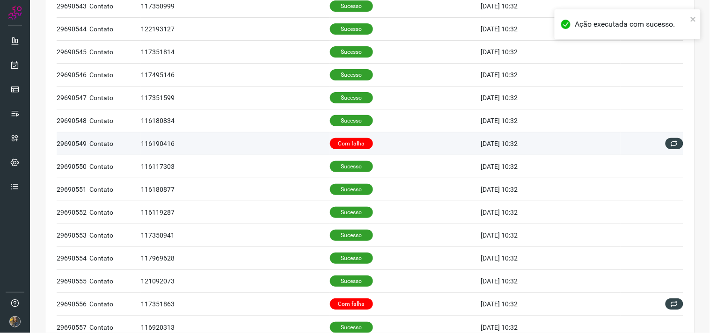
click at [337, 148] on p "Com falha" at bounding box center [351, 143] width 43 height 11
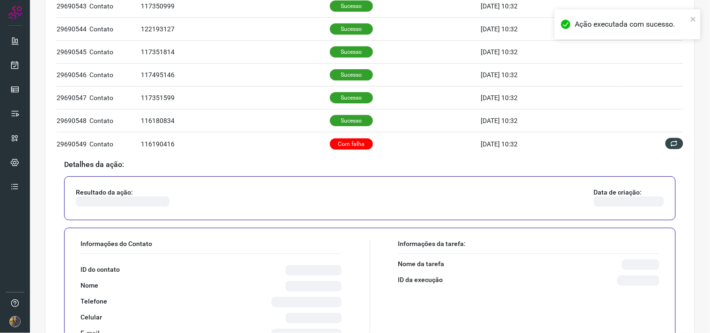
scroll to position [364, 0]
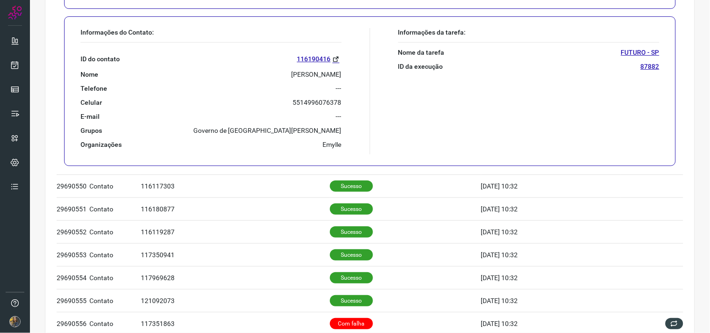
click at [293, 70] on p "GIOVANA BONATELLI" at bounding box center [317, 74] width 50 height 8
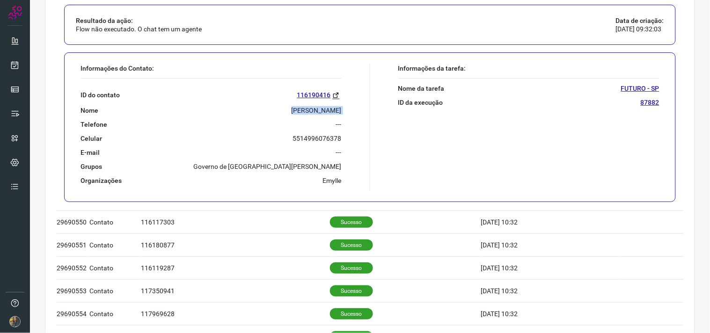
scroll to position [260, 0]
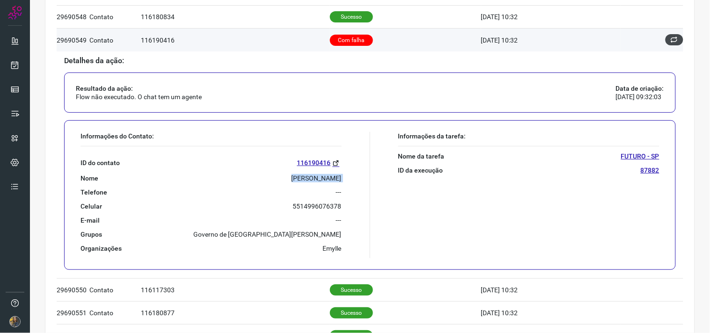
click at [639, 41] on icon at bounding box center [674, 39] width 7 height 7
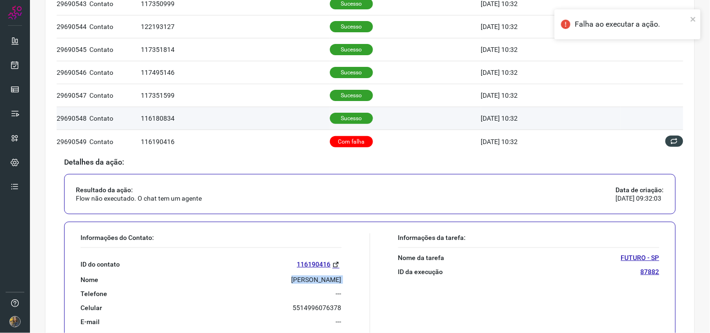
scroll to position [156, 0]
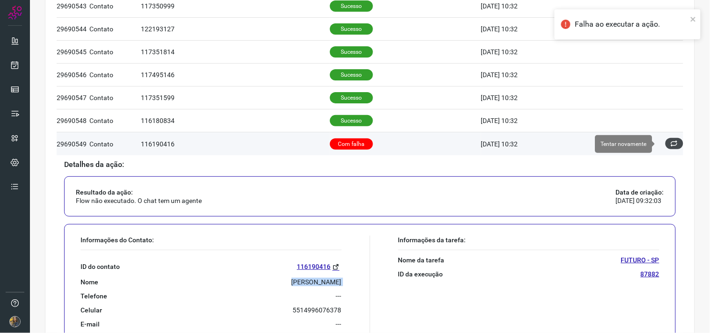
click at [639, 146] on icon at bounding box center [674, 143] width 7 height 7
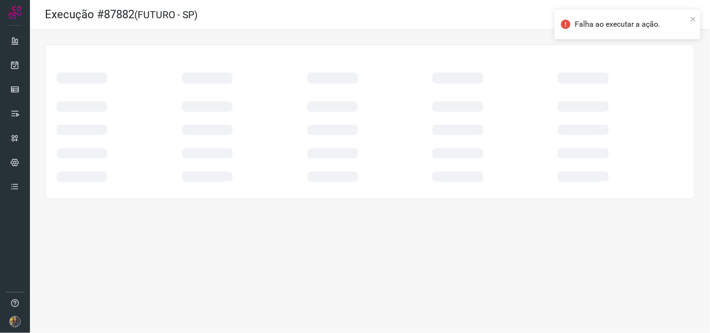
scroll to position [0, 0]
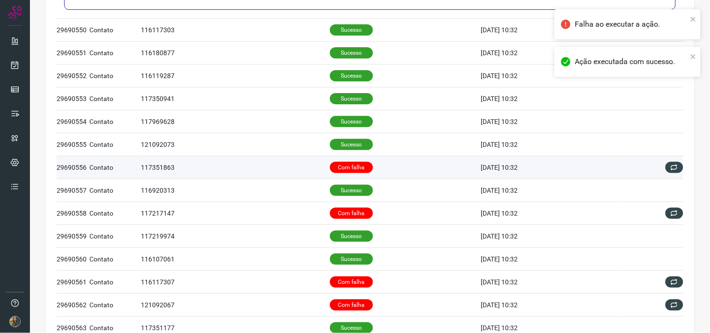
click at [348, 165] on p "Com falha" at bounding box center [351, 167] width 43 height 11
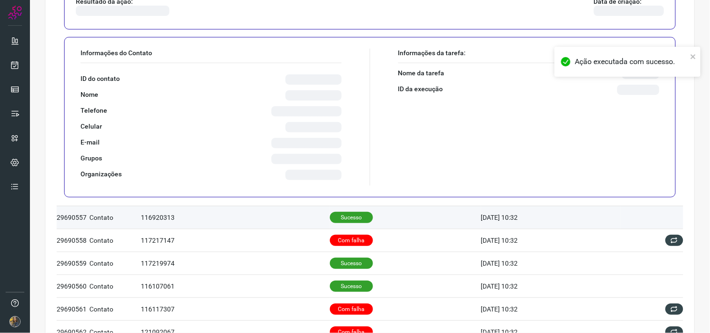
scroll to position [552, 0]
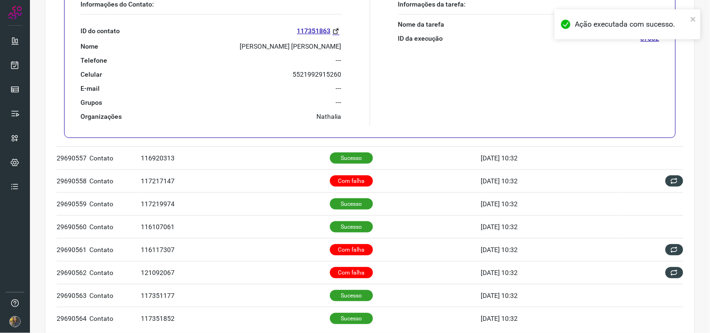
click at [286, 45] on p "Joao Roberto Barbosa Chaves" at bounding box center [291, 46] width 102 height 8
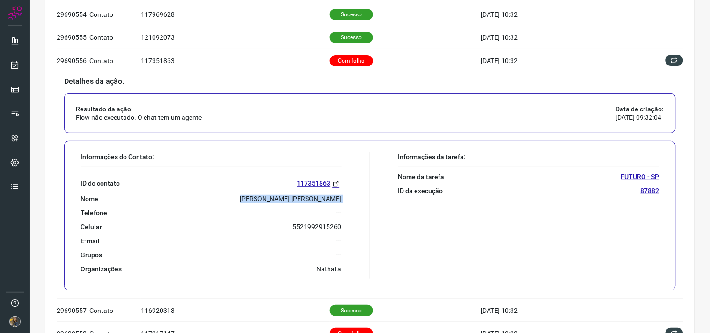
scroll to position [396, 0]
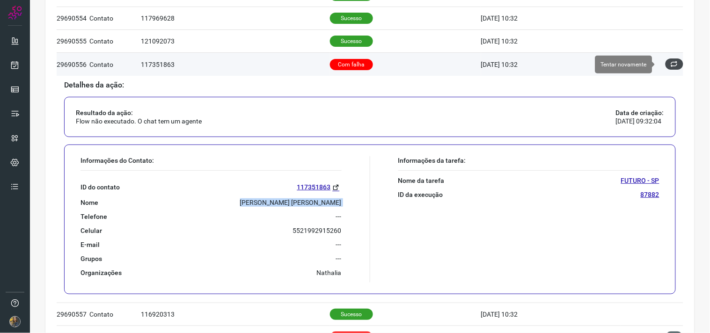
click at [639, 66] on icon at bounding box center [674, 63] width 7 height 7
click at [639, 66] on icon at bounding box center [675, 64] width 8 height 8
click at [639, 69] on button at bounding box center [675, 64] width 18 height 11
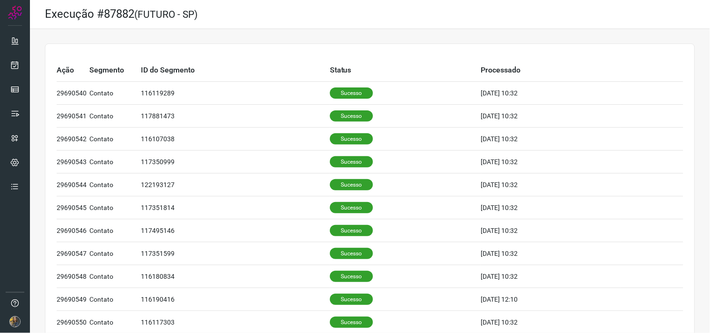
click at [410, 63] on td "Status" at bounding box center [405, 70] width 151 height 23
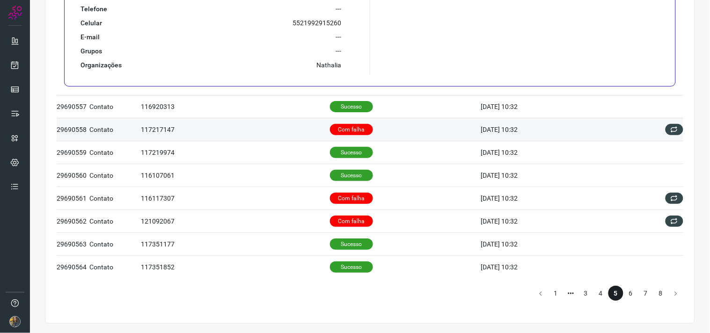
click at [330, 129] on p "Com falha" at bounding box center [351, 129] width 43 height 11
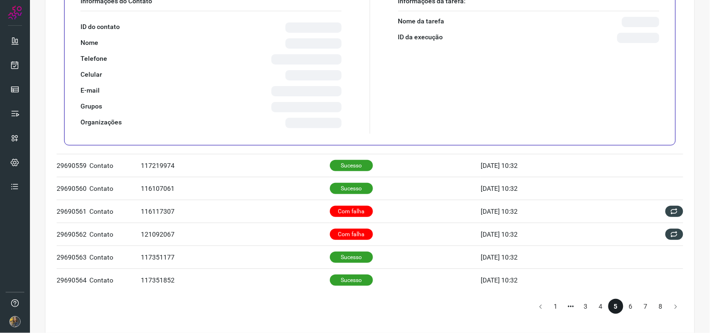
scroll to position [378, 0]
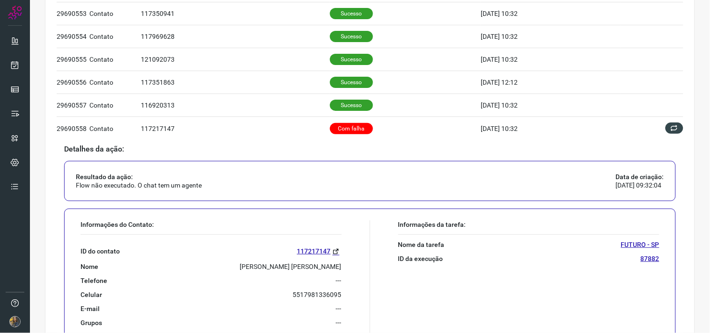
click at [318, 267] on p "EDUARDO MAKOTO ONAKA" at bounding box center [291, 267] width 102 height 8
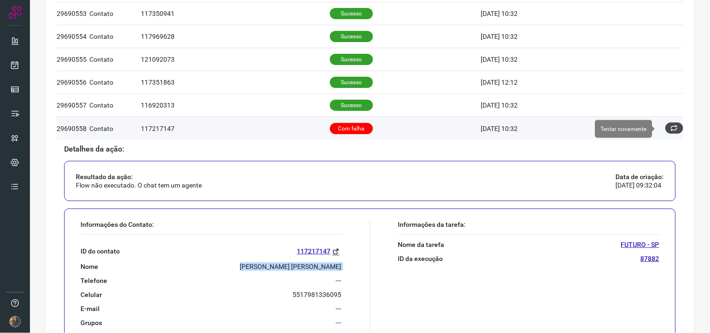
click at [639, 126] on icon at bounding box center [674, 128] width 7 height 7
click at [639, 132] on icon at bounding box center [674, 128] width 7 height 7
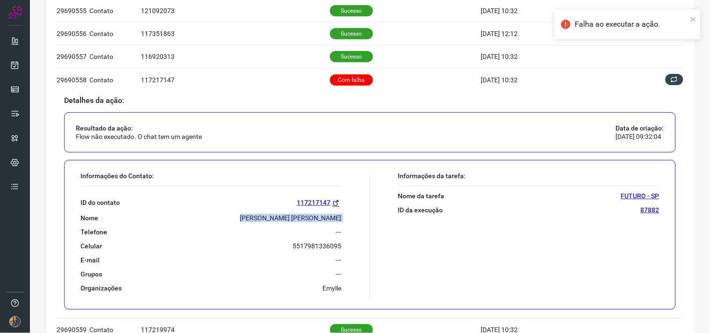
scroll to position [0, 0]
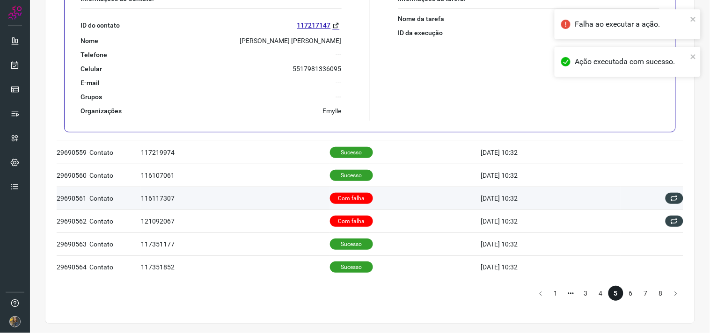
click at [357, 197] on p "Com falha" at bounding box center [351, 198] width 43 height 11
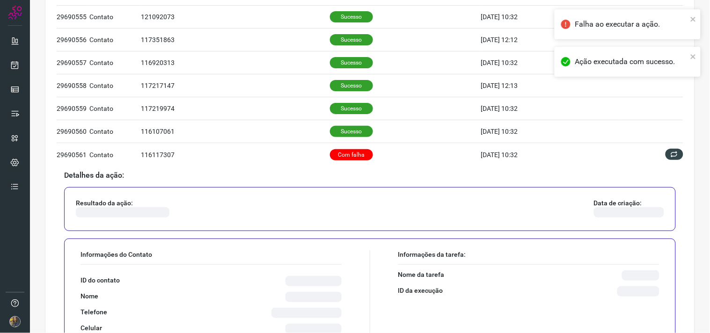
scroll to position [482, 0]
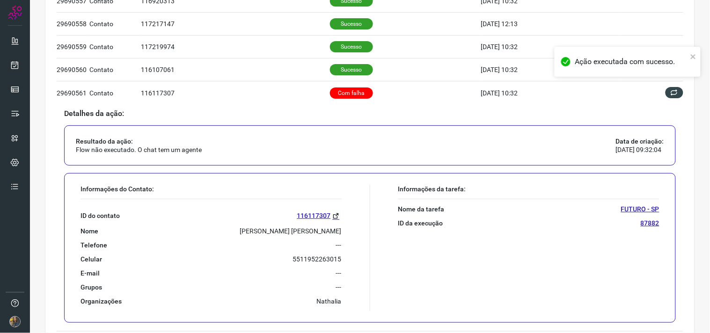
click at [281, 237] on div "ID do contato 116117307 Nome KATIA APARECIDA PEREIRA Telefone --- Celular 55119…" at bounding box center [211, 252] width 261 height 106
click at [284, 237] on div "ID do contato 116117307 Nome KATIA APARECIDA PEREIRA Telefone --- Celular 55119…" at bounding box center [211, 252] width 261 height 106
click at [282, 231] on p "KATIA APARECIDA PEREIRA" at bounding box center [291, 231] width 102 height 8
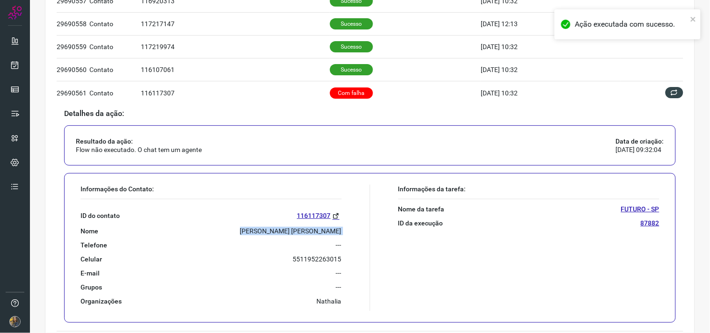
click at [282, 230] on p "KATIA APARECIDA PEREIRA" at bounding box center [291, 231] width 102 height 8
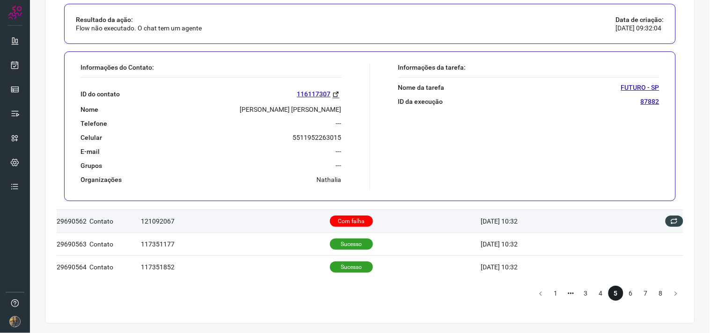
click at [441, 223] on td "Com falha" at bounding box center [405, 221] width 151 height 23
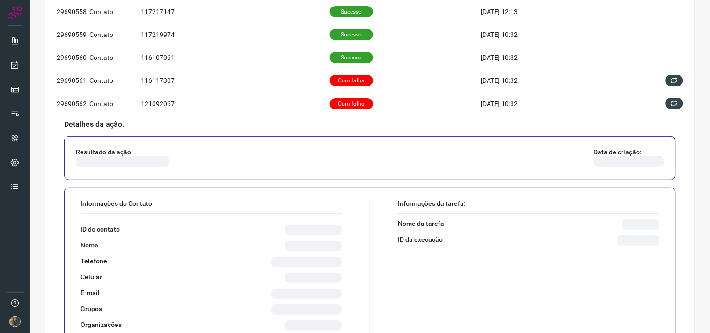
scroll to position [534, 0]
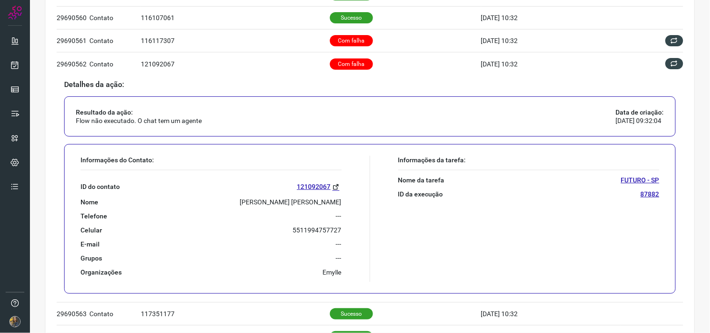
click at [289, 206] on p "Reginaldo Vieira De Lima" at bounding box center [291, 202] width 102 height 8
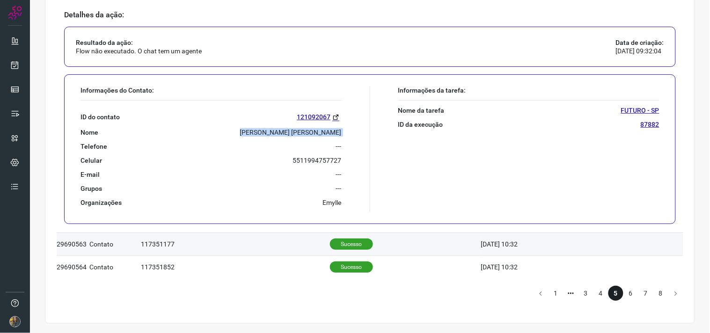
scroll to position [605, 0]
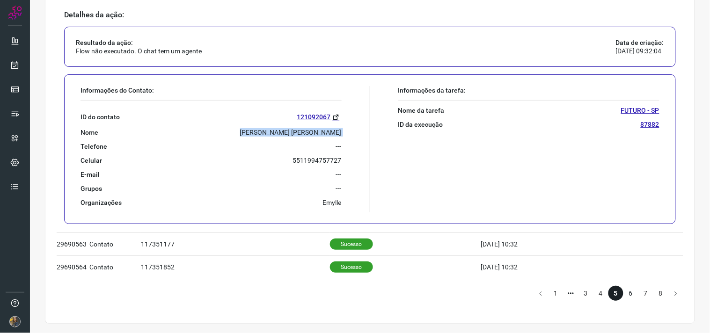
click at [624, 292] on li "6" at bounding box center [631, 293] width 15 height 15
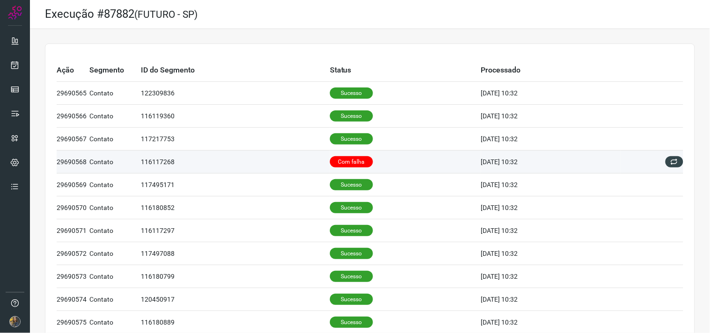
click at [386, 169] on td "Com falha" at bounding box center [405, 162] width 151 height 23
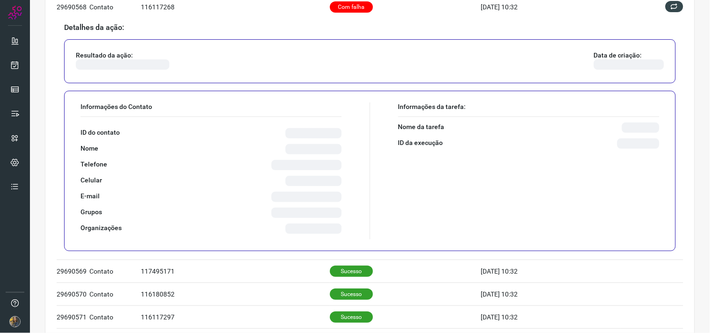
scroll to position [156, 0]
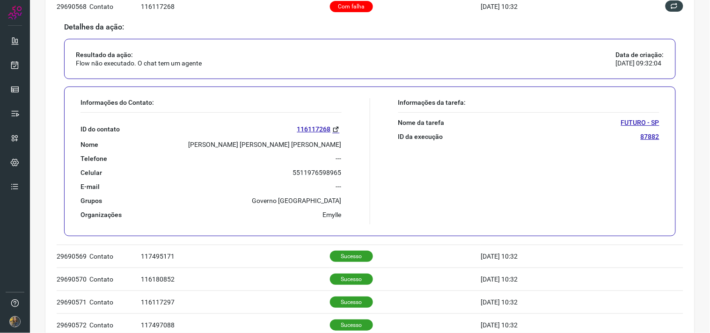
click at [252, 141] on p "SIMONE GOMES SAMPAIO DE SOUZA" at bounding box center [265, 144] width 153 height 8
click at [250, 141] on p "SIMONE GOMES SAMPAIO DE SOUZA" at bounding box center [265, 144] width 153 height 8
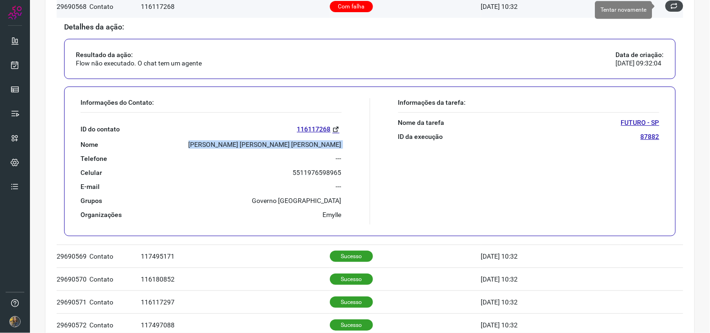
click at [639, 8] on button at bounding box center [675, 5] width 18 height 11
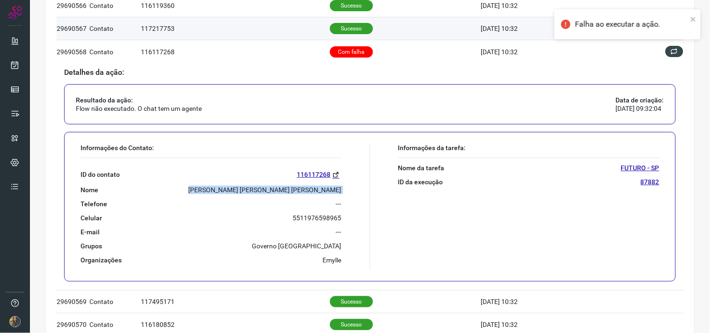
scroll to position [52, 0]
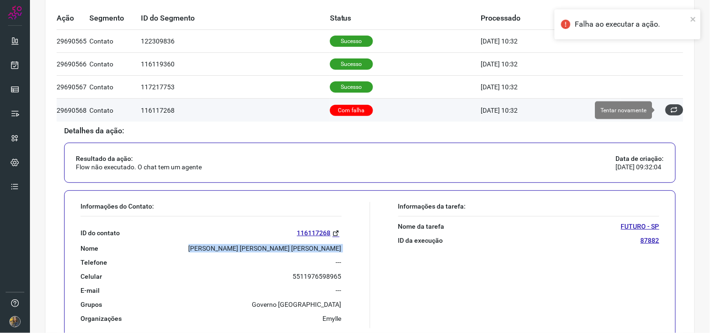
click at [639, 108] on button at bounding box center [675, 109] width 18 height 11
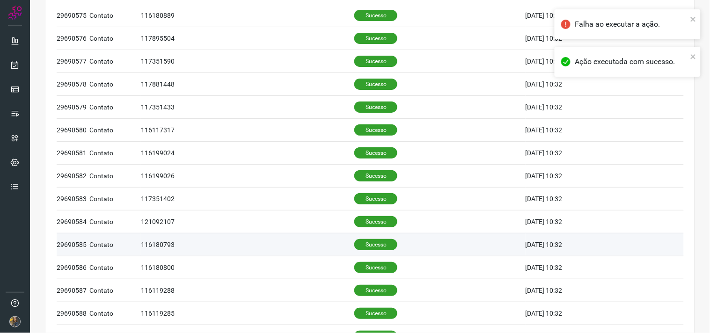
scroll to position [605, 0]
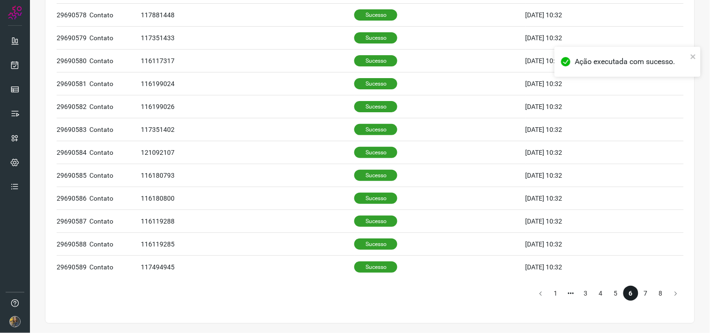
click at [639, 298] on li "7" at bounding box center [645, 293] width 15 height 15
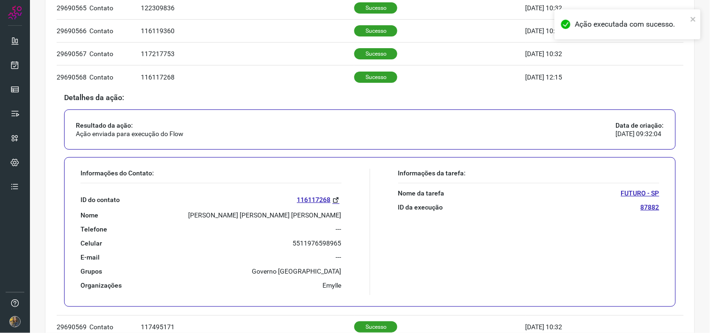
scroll to position [0, 0]
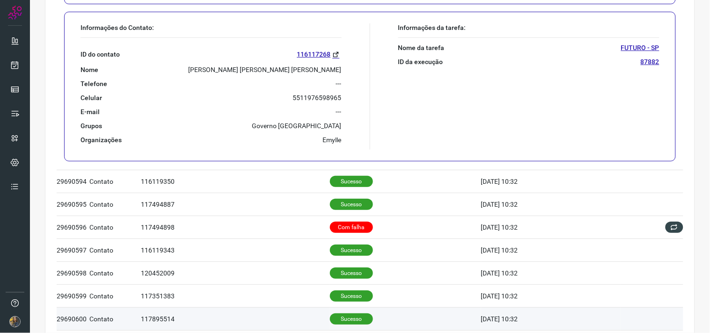
scroll to position [364, 0]
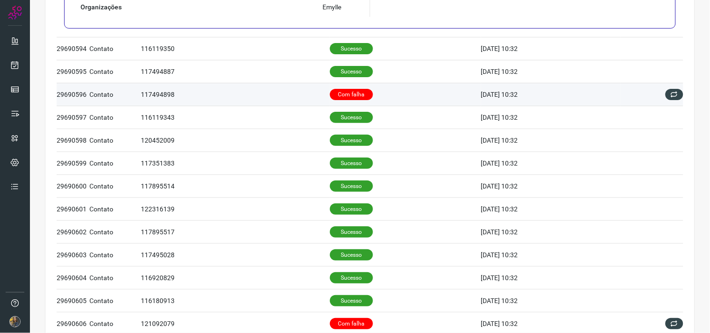
drag, startPoint x: 347, startPoint y: 93, endPoint x: 352, endPoint y: 89, distance: 5.6
click at [348, 90] on p "Com falha" at bounding box center [351, 94] width 43 height 11
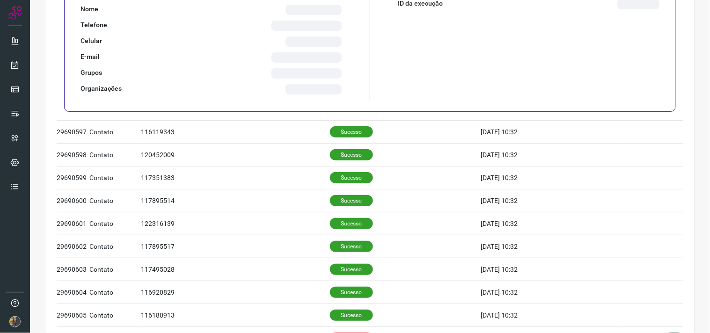
scroll to position [136, 0]
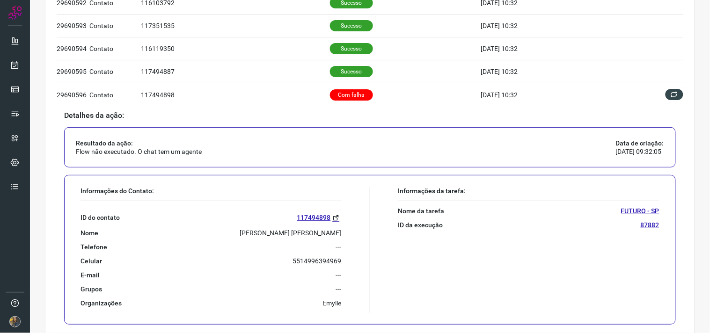
click at [331, 236] on p "Joao Domingos Lopes Canella" at bounding box center [291, 233] width 102 height 8
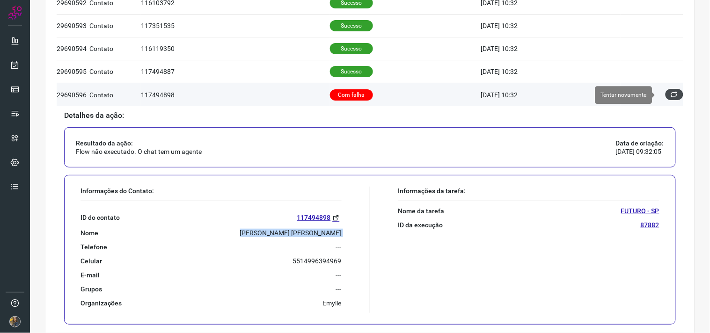
click at [639, 96] on icon at bounding box center [674, 94] width 7 height 7
click at [639, 95] on icon at bounding box center [674, 94] width 7 height 7
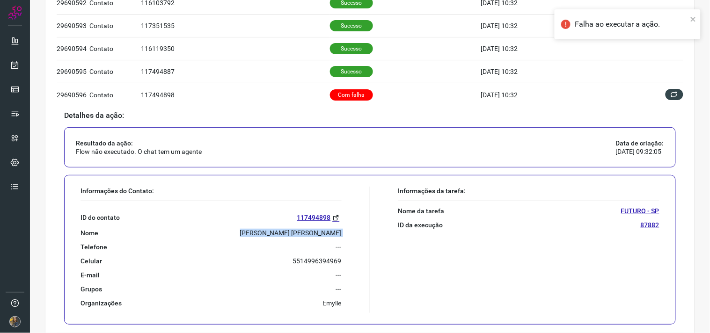
scroll to position [0, 0]
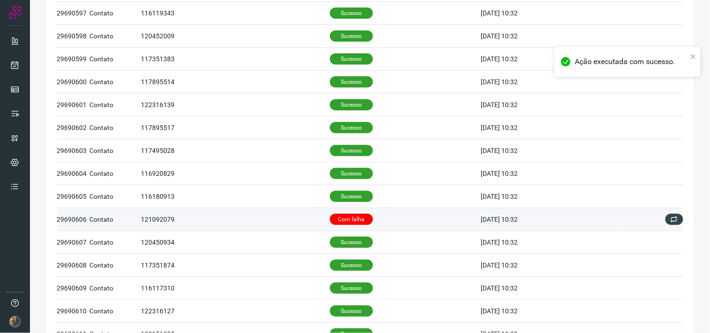
click at [410, 218] on td "Com falha" at bounding box center [405, 219] width 151 height 23
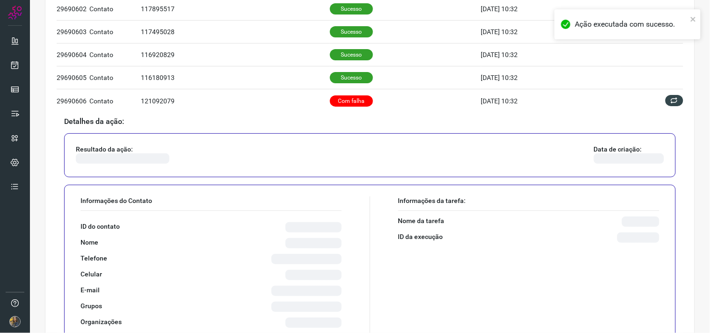
scroll to position [448, 0]
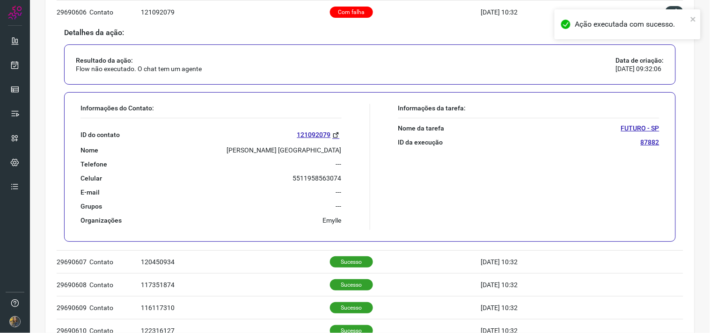
click at [282, 154] on p "Doralice Alcantara Lima" at bounding box center [284, 150] width 115 height 8
click at [284, 154] on p "Doralice Alcantara Lima" at bounding box center [284, 150] width 115 height 8
click at [291, 154] on p "Doralice Alcantara Lima" at bounding box center [284, 150] width 115 height 8
click at [293, 154] on p "Doralice Alcantara Lima" at bounding box center [284, 150] width 115 height 8
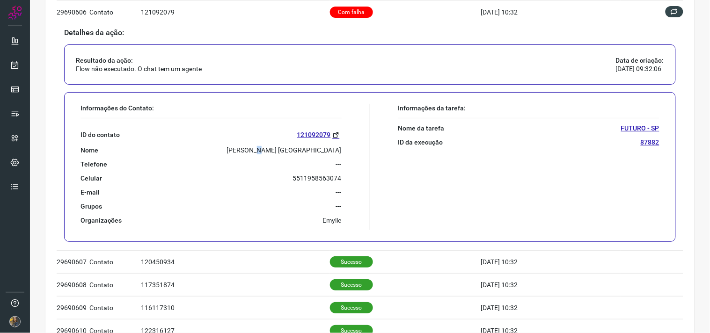
click at [293, 154] on p "Doralice Alcantara Lima" at bounding box center [284, 150] width 115 height 8
click at [293, 151] on p "Doralice Alcantara Lima" at bounding box center [284, 150] width 115 height 8
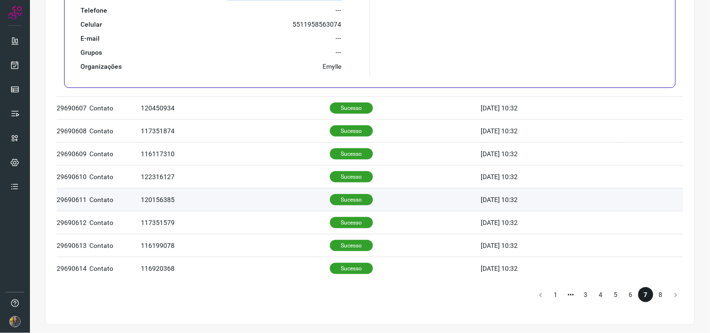
scroll to position [605, 0]
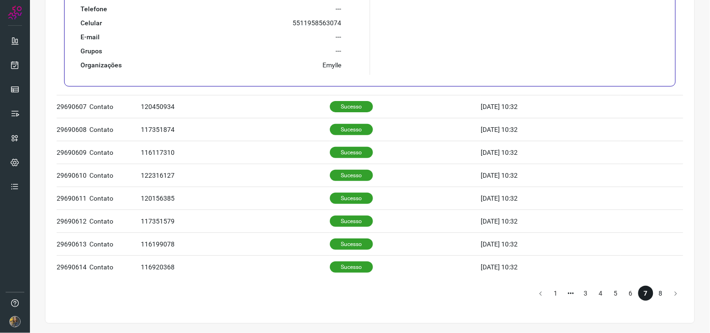
click at [639, 297] on li "8" at bounding box center [660, 293] width 15 height 15
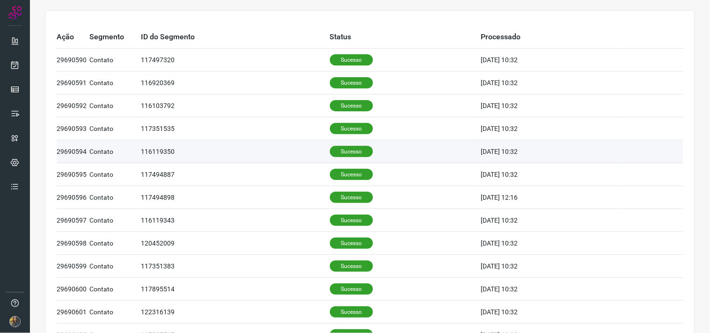
scroll to position [0, 0]
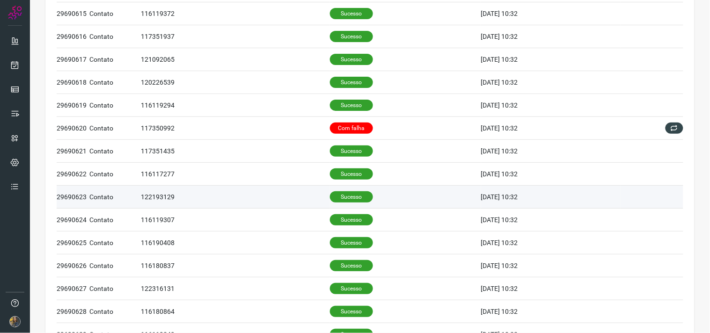
scroll to position [104, 0]
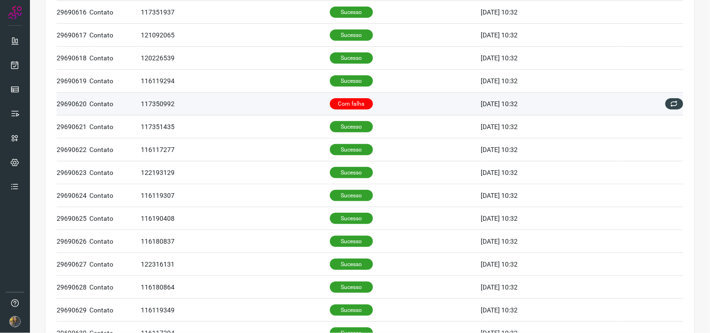
click at [350, 104] on p "Com falha" at bounding box center [351, 103] width 43 height 11
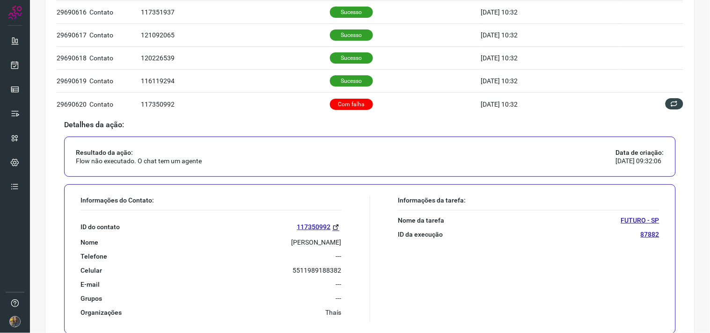
click at [292, 245] on p "Ricardo Alvaro Pinto" at bounding box center [317, 242] width 50 height 8
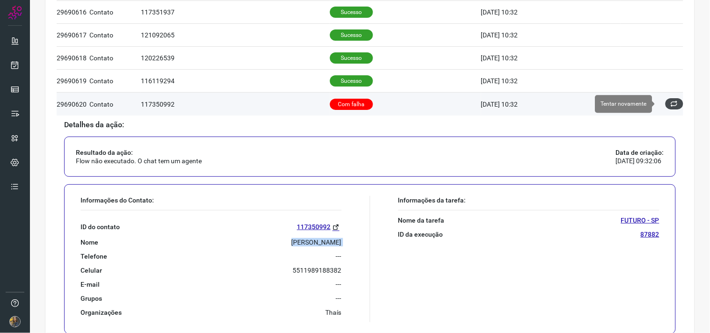
click at [639, 105] on icon at bounding box center [674, 103] width 7 height 7
click at [639, 108] on icon at bounding box center [674, 103] width 7 height 7
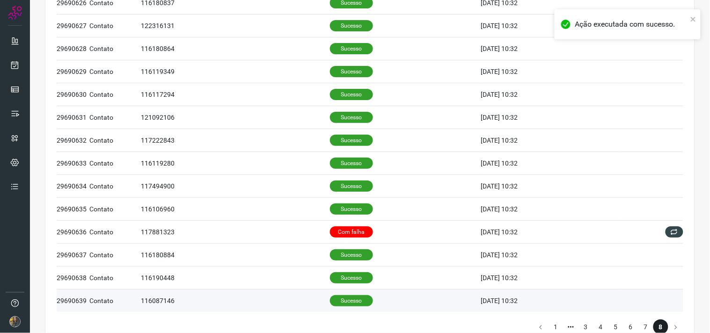
scroll to position [605, 0]
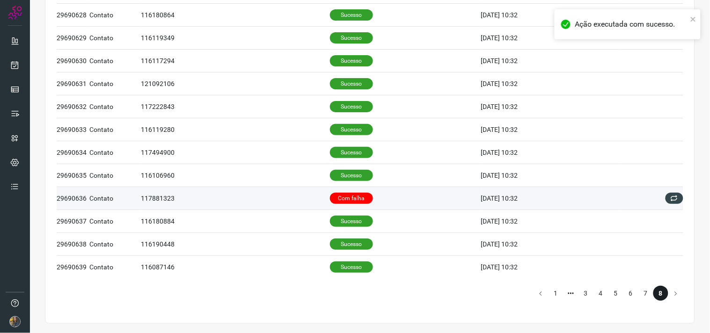
click at [399, 194] on td "Com falha" at bounding box center [405, 198] width 151 height 23
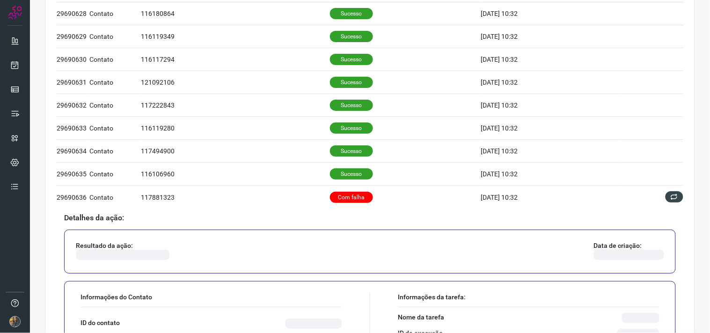
scroll to position [482, 0]
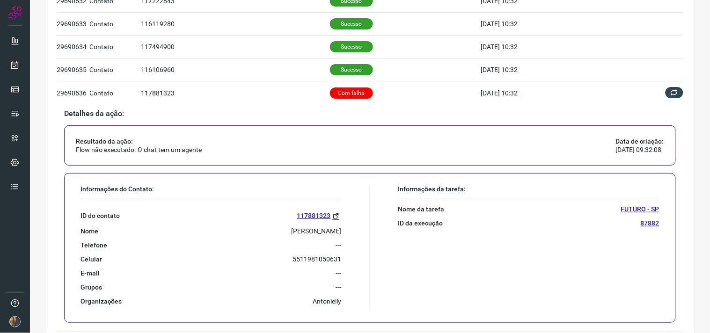
click at [321, 233] on p "EDUARDO LINO DE SALES" at bounding box center [317, 231] width 50 height 8
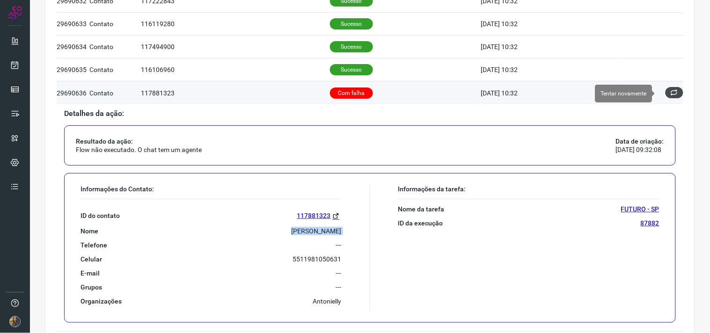
click at [639, 98] on button at bounding box center [675, 92] width 18 height 11
click at [639, 96] on icon at bounding box center [674, 92] width 7 height 7
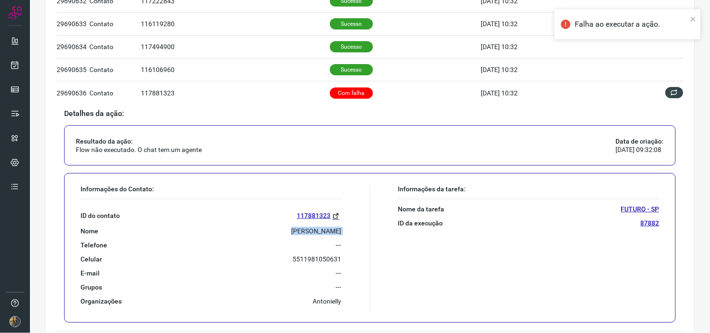
scroll to position [0, 0]
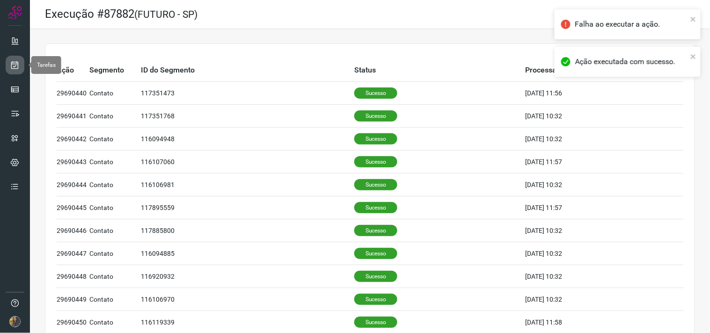
click at [7, 69] on link at bounding box center [15, 65] width 19 height 19
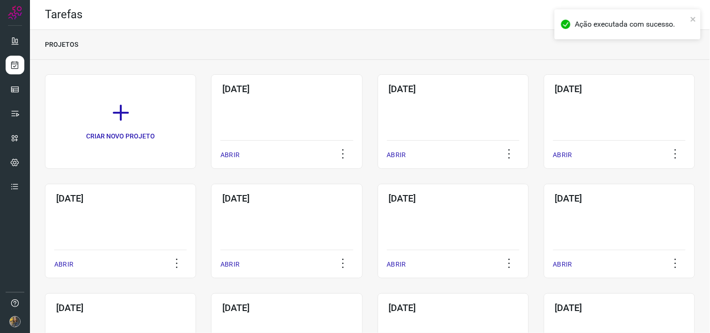
drag, startPoint x: 275, startPoint y: 111, endPoint x: 197, endPoint y: 64, distance: 91.2
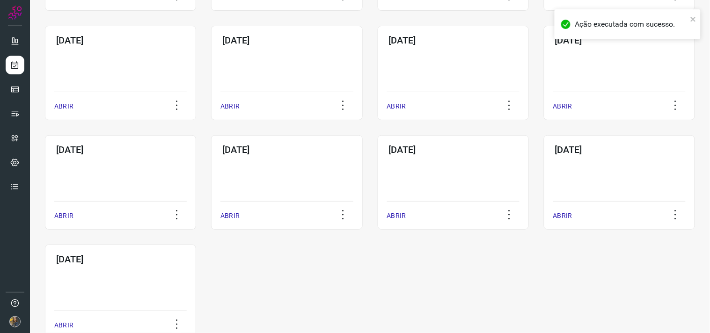
scroll to position [429, 0]
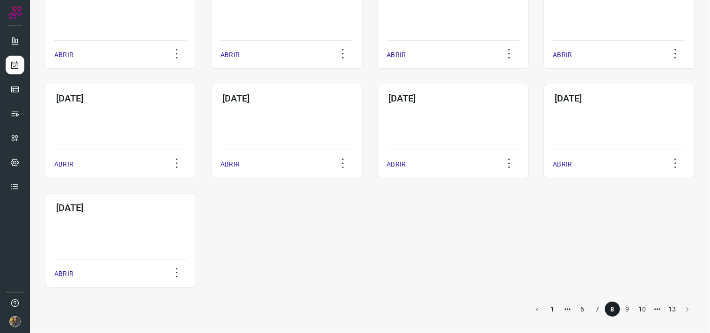
click at [546, 300] on li "1" at bounding box center [552, 309] width 15 height 15
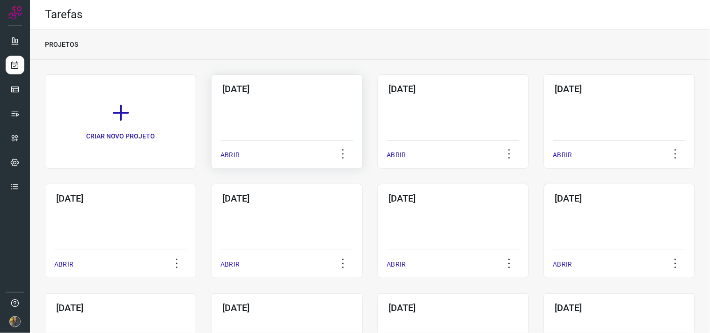
click at [263, 105] on div "09/10/2025 ABRIR" at bounding box center [286, 121] width 151 height 95
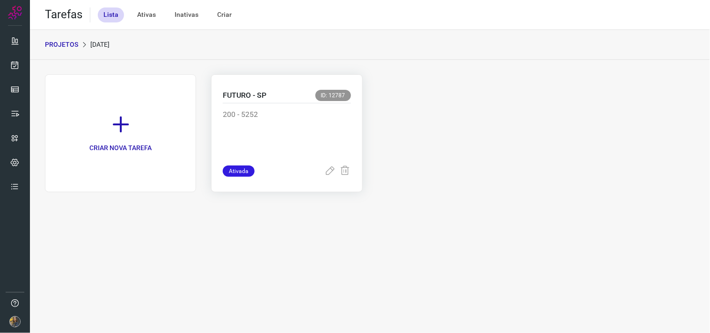
click at [283, 120] on p "200 - 5252" at bounding box center [287, 132] width 128 height 47
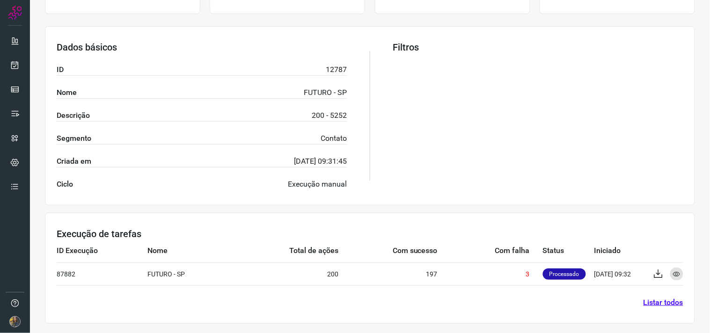
scroll to position [150, 0]
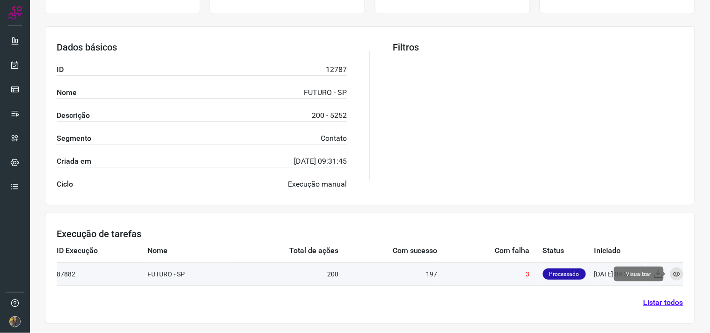
click at [639, 274] on icon at bounding box center [676, 274] width 7 height 7
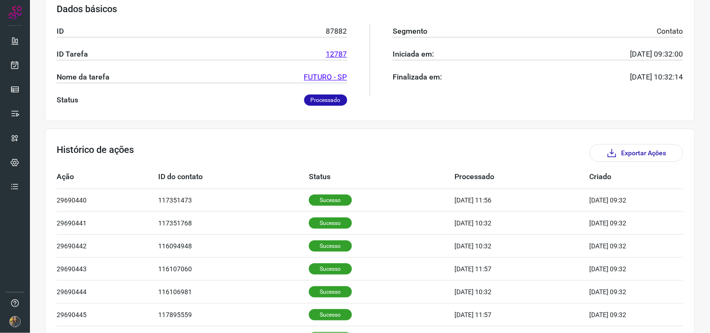
scroll to position [283, 0]
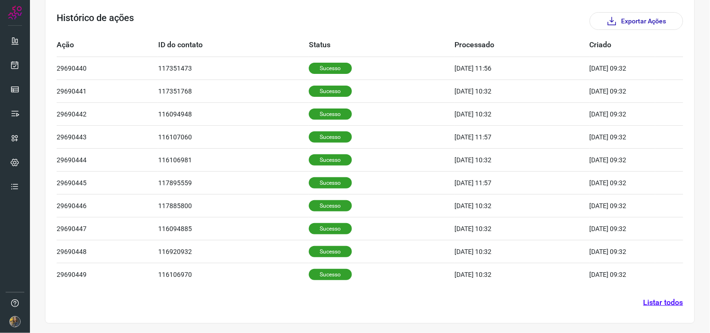
click at [639, 300] on link "Listar todos" at bounding box center [664, 302] width 40 height 11
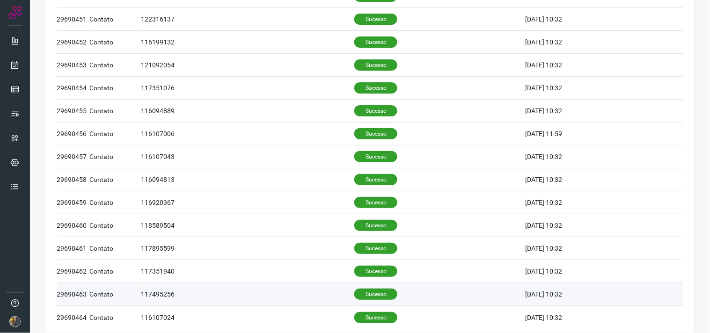
scroll to position [377, 0]
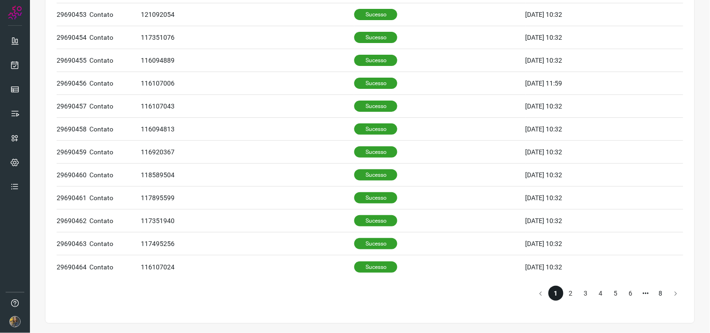
click at [639, 291] on li "8" at bounding box center [660, 293] width 15 height 15
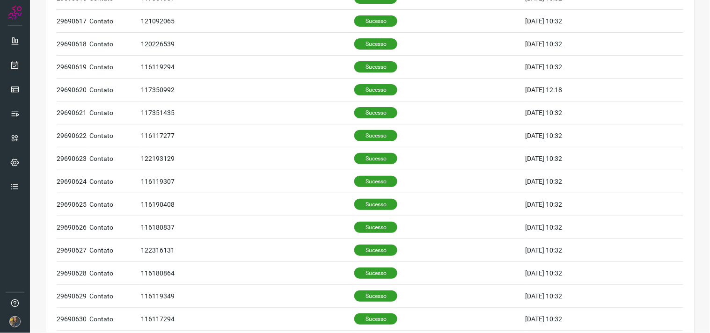
scroll to position [117, 0]
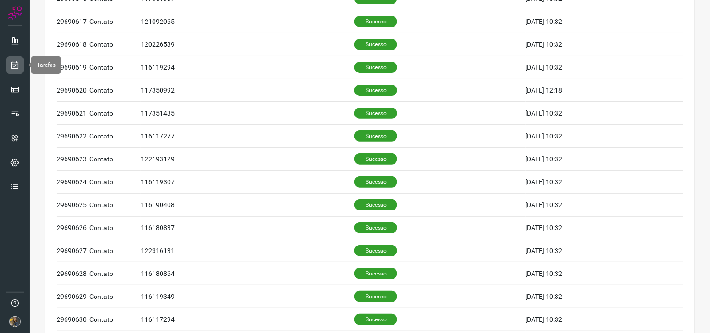
click at [20, 66] on link at bounding box center [15, 65] width 19 height 19
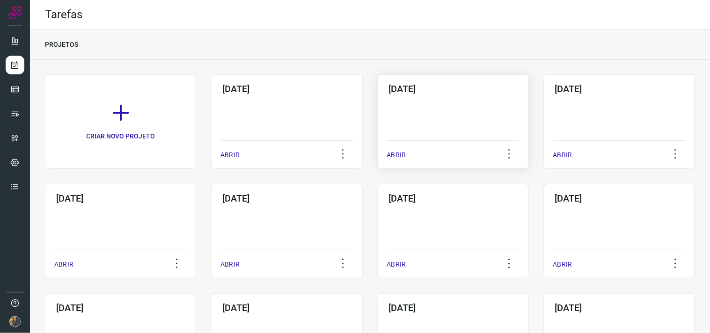
click at [439, 116] on div "08/10/2025 ABRIR" at bounding box center [453, 121] width 151 height 95
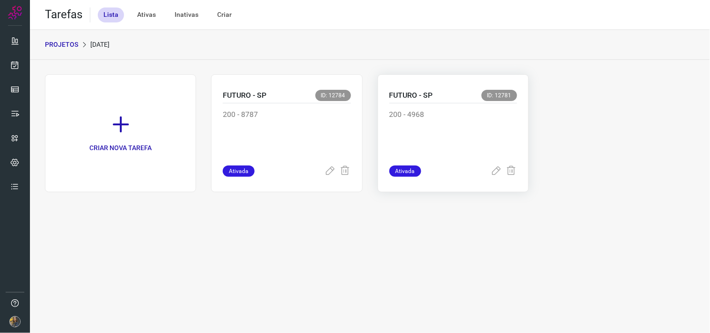
click at [432, 134] on p "200 - 4968" at bounding box center [453, 132] width 128 height 47
